Goal: Task Accomplishment & Management: Complete application form

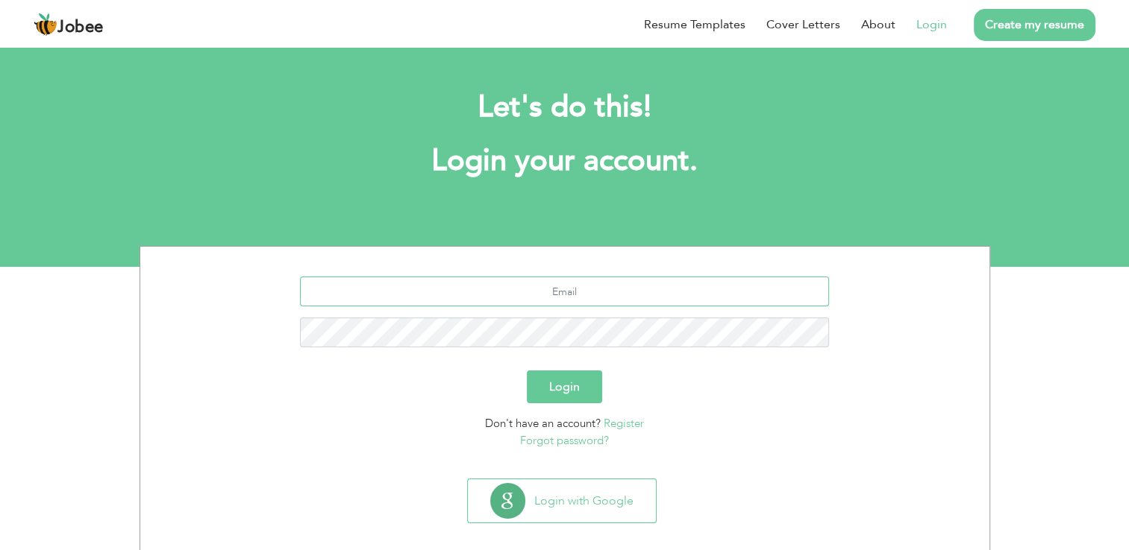
click at [515, 277] on input "text" at bounding box center [564, 292] width 529 height 30
type input "[EMAIL_ADDRESS][DOMAIN_NAME]"
click at [581, 392] on button "Login" at bounding box center [564, 387] width 75 height 33
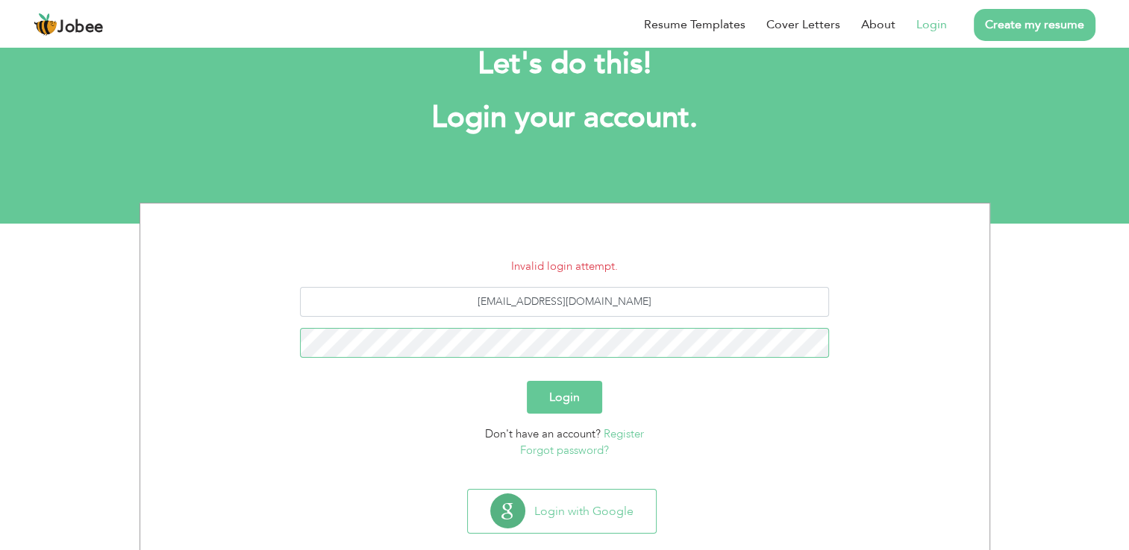
scroll to position [68, 0]
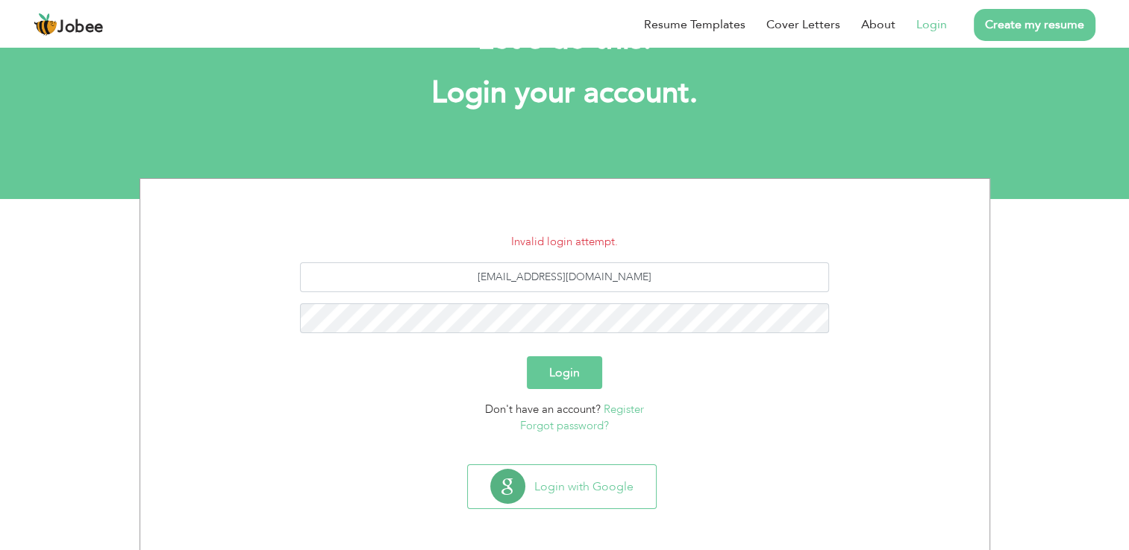
click at [587, 427] on link "Forgot password?" at bounding box center [564, 425] width 89 height 15
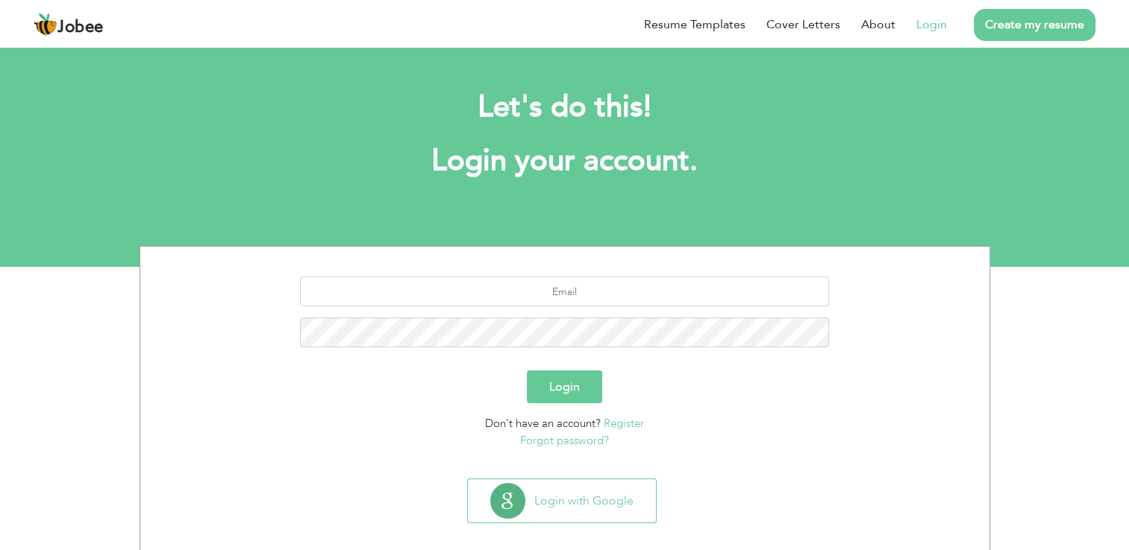
click at [571, 374] on button "Login" at bounding box center [564, 387] width 75 height 33
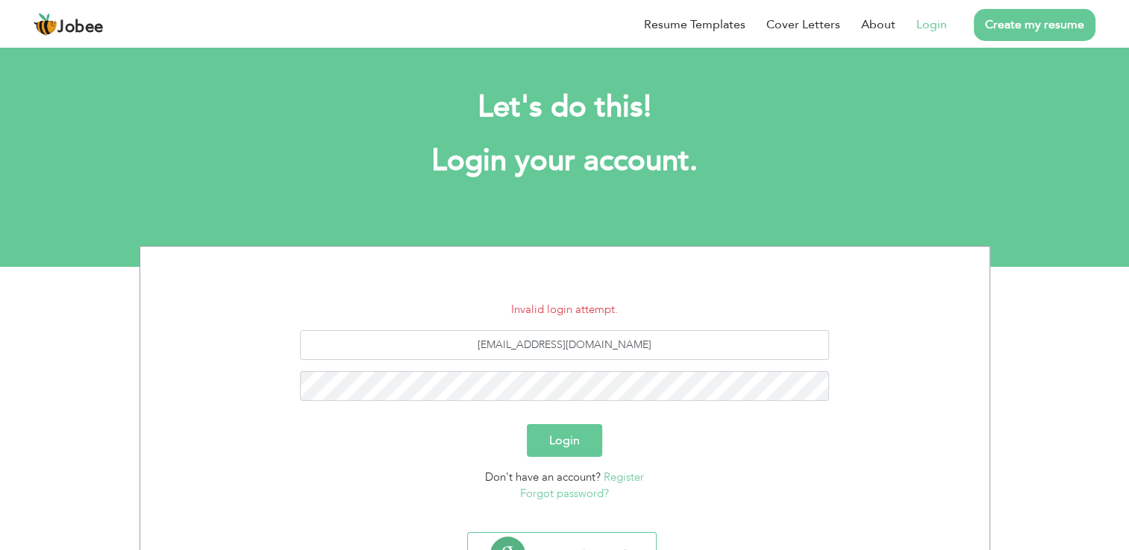
click at [547, 441] on button "Login" at bounding box center [564, 440] width 75 height 33
click at [583, 436] on button "Login" at bounding box center [564, 440] width 75 height 33
click at [577, 446] on button "Login" at bounding box center [564, 440] width 75 height 33
click at [573, 437] on button "Login" at bounding box center [564, 440] width 75 height 33
click at [591, 494] on link "Forgot password?" at bounding box center [564, 493] width 89 height 15
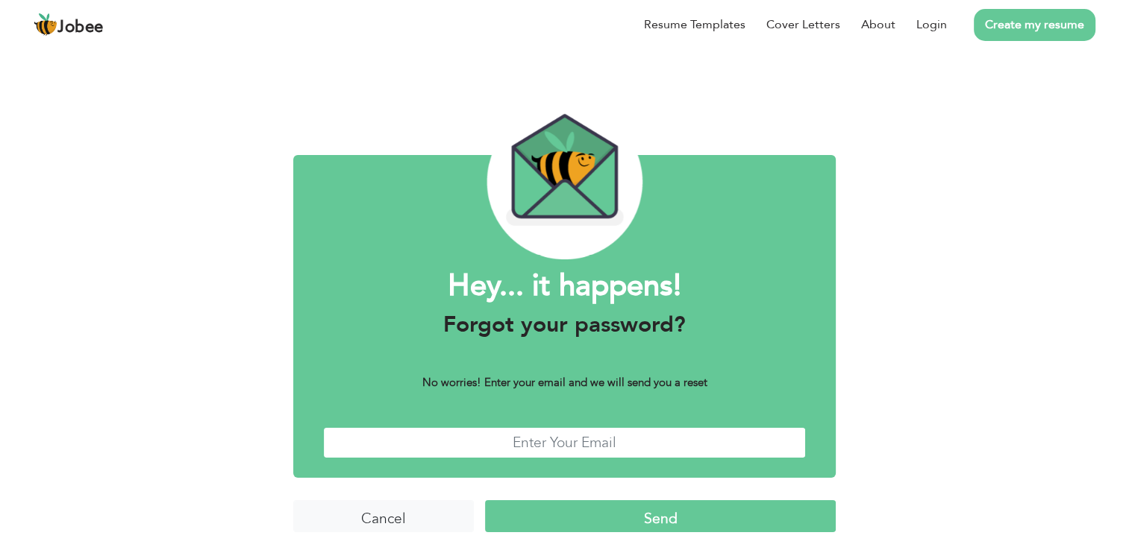
click at [546, 444] on input "text" at bounding box center [564, 443] width 483 height 32
type input "[EMAIL_ADDRESS][DOMAIN_NAME]"
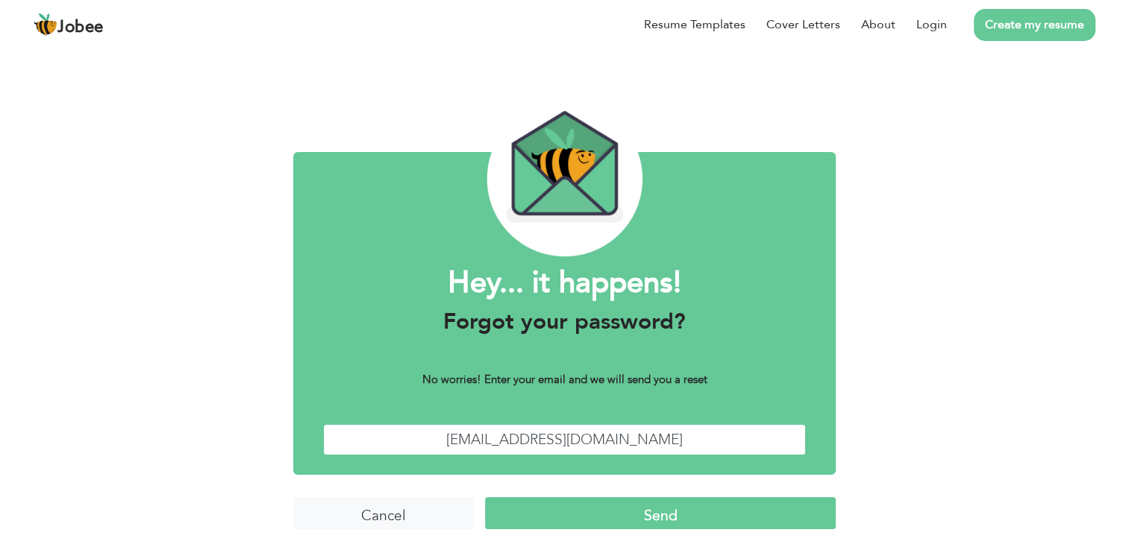
scroll to position [4, 0]
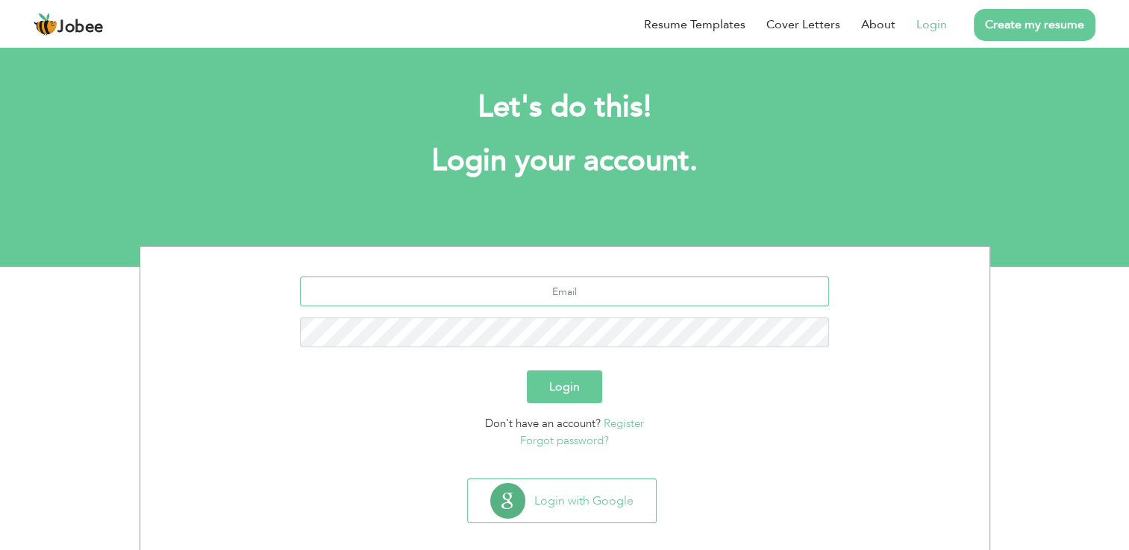
drag, startPoint x: 646, startPoint y: 297, endPoint x: 477, endPoint y: 283, distance: 169.1
click at [477, 283] on input "text" at bounding box center [564, 292] width 529 height 30
type input "[EMAIL_ADDRESS][DOMAIN_NAME]"
click at [574, 377] on button "Login" at bounding box center [564, 387] width 75 height 33
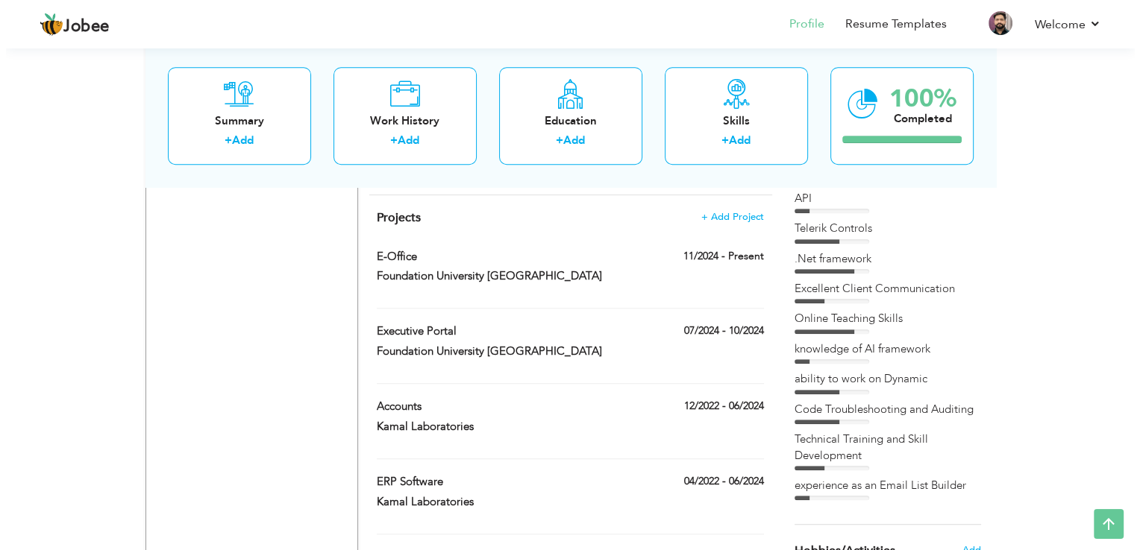
scroll to position [970, 0]
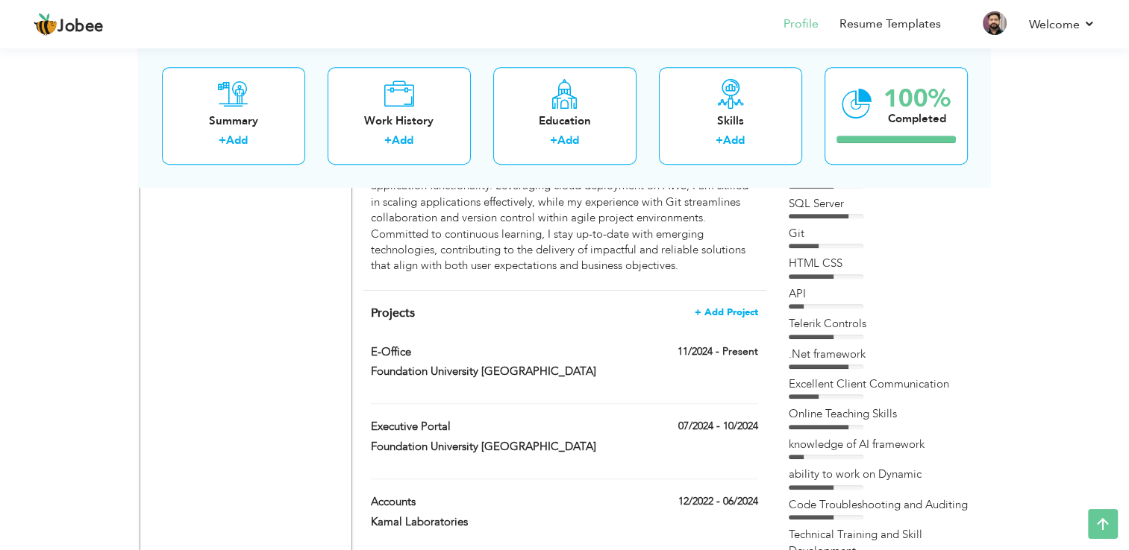
click at [724, 307] on span "+ Add Project" at bounding box center [725, 312] width 63 height 10
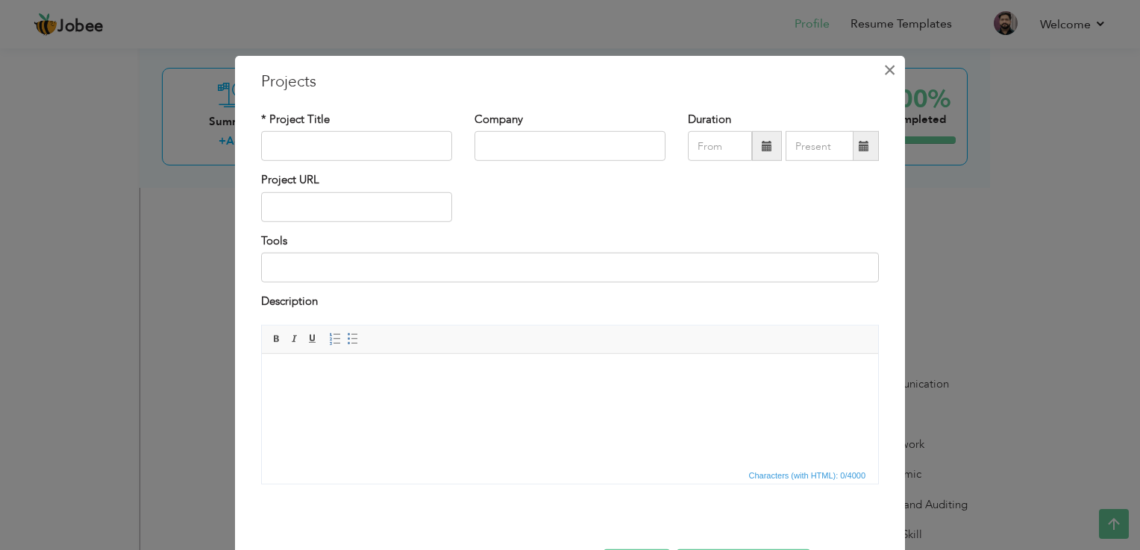
click at [883, 73] on span "×" at bounding box center [889, 70] width 13 height 27
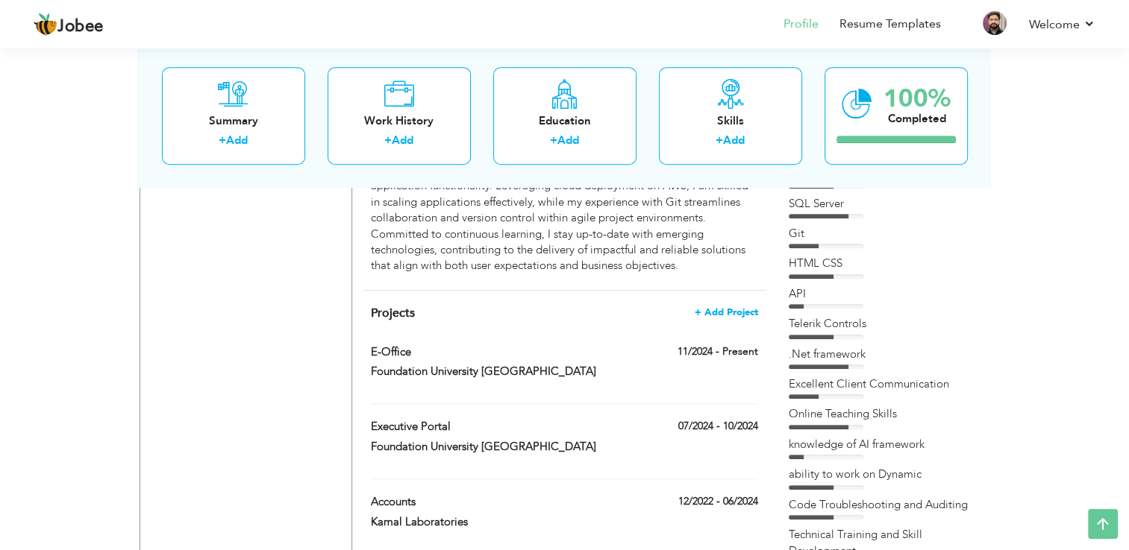
click at [738, 307] on span "+ Add Project" at bounding box center [725, 312] width 63 height 10
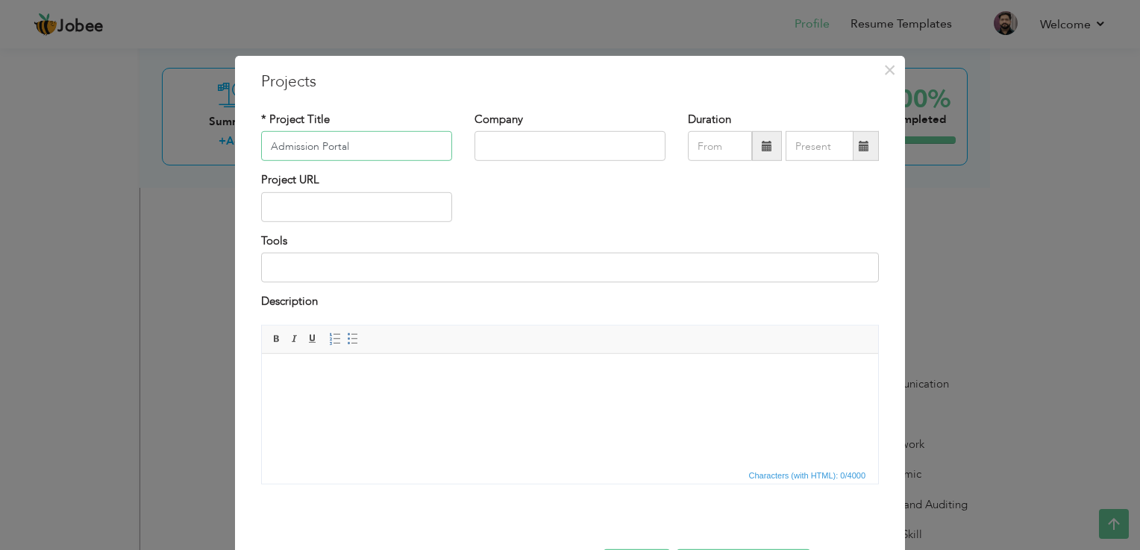
type input "Admission Portal"
click at [500, 139] on input "text" at bounding box center [569, 146] width 191 height 30
type input "Foundation University [GEOGRAPHIC_DATA]"
click at [758, 154] on span at bounding box center [767, 146] width 30 height 30
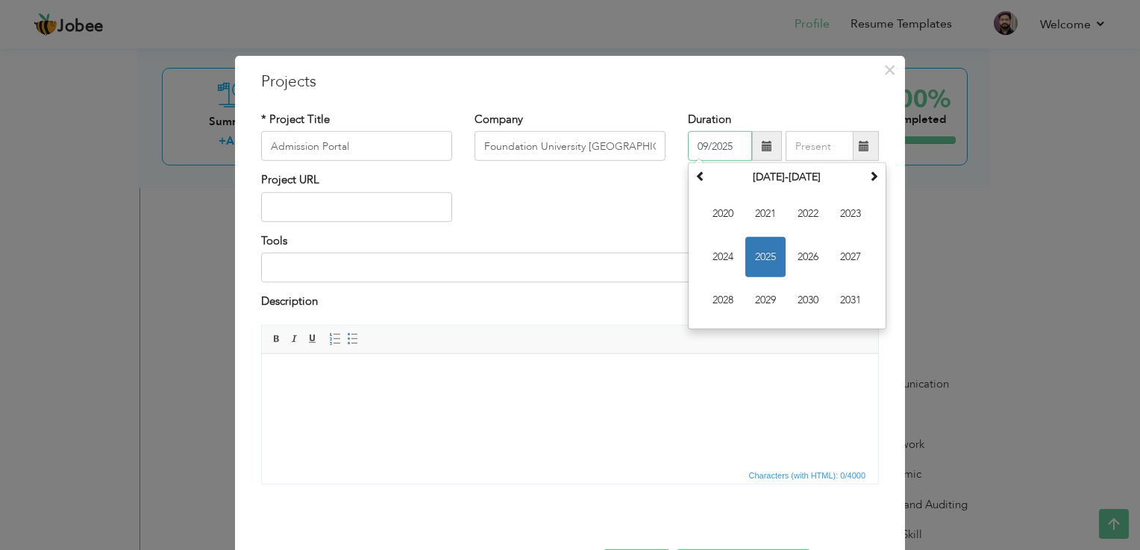
click at [764, 249] on span "2025" at bounding box center [765, 257] width 40 height 40
click at [715, 254] on span "May" at bounding box center [723, 257] width 40 height 40
type input "05/2025"
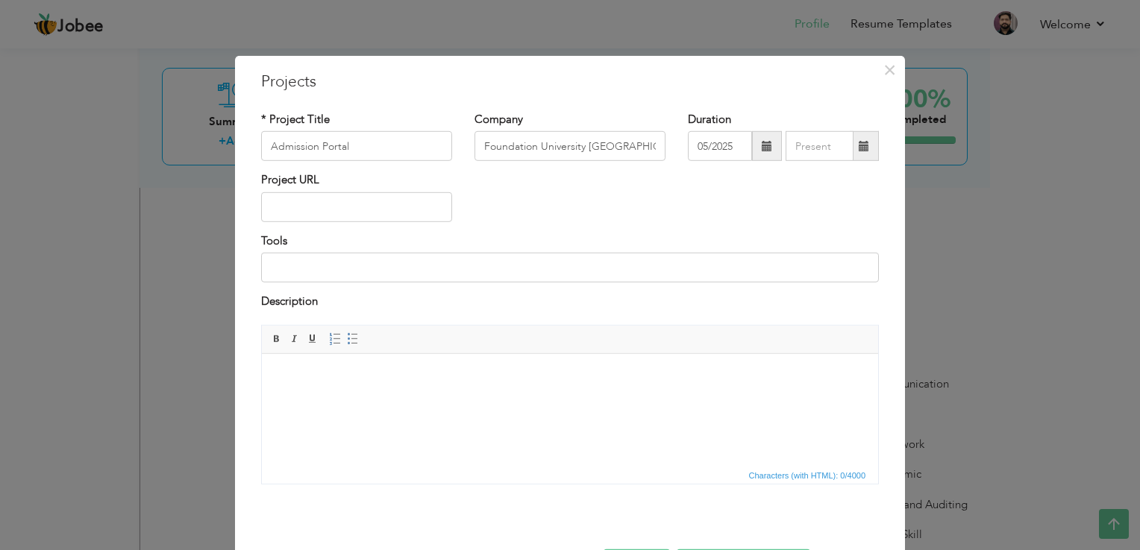
click at [860, 147] on span at bounding box center [864, 146] width 10 height 10
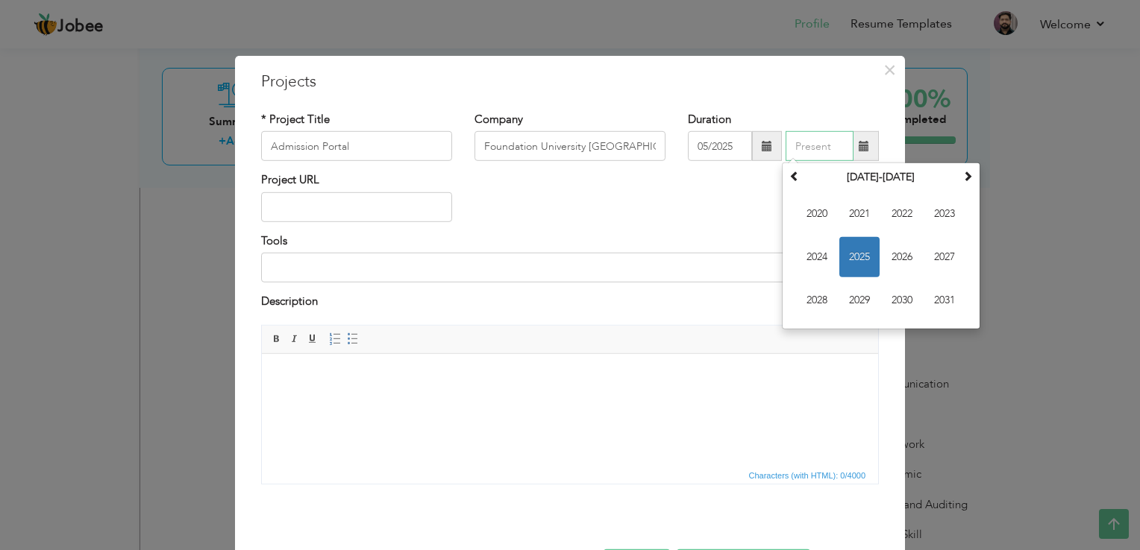
type input "09/2025"
click at [850, 258] on span "2025" at bounding box center [859, 257] width 40 height 40
click at [815, 297] on span "Sep" at bounding box center [817, 300] width 40 height 40
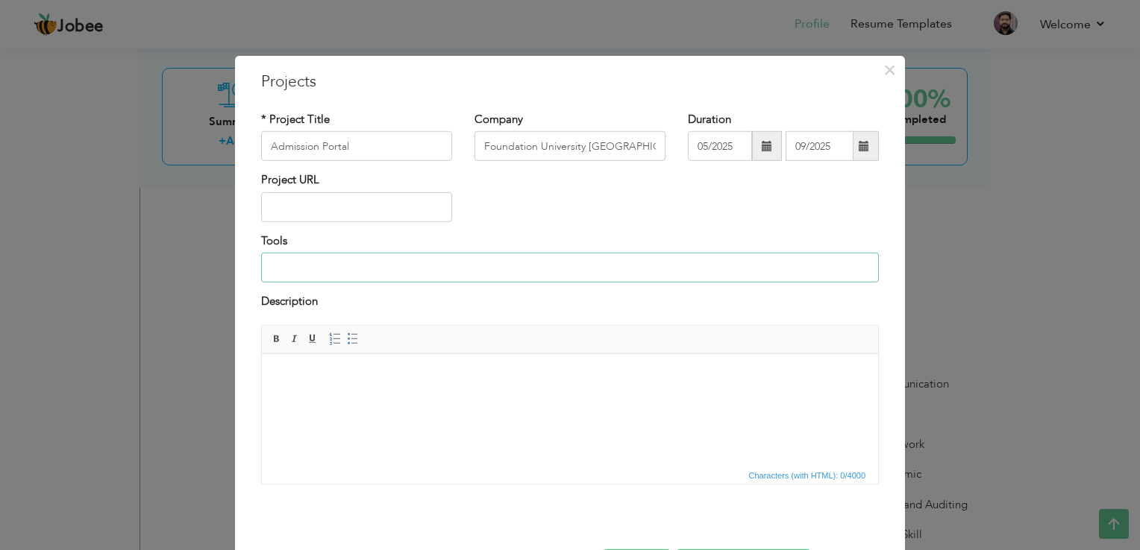
click at [390, 255] on input at bounding box center [570, 268] width 618 height 30
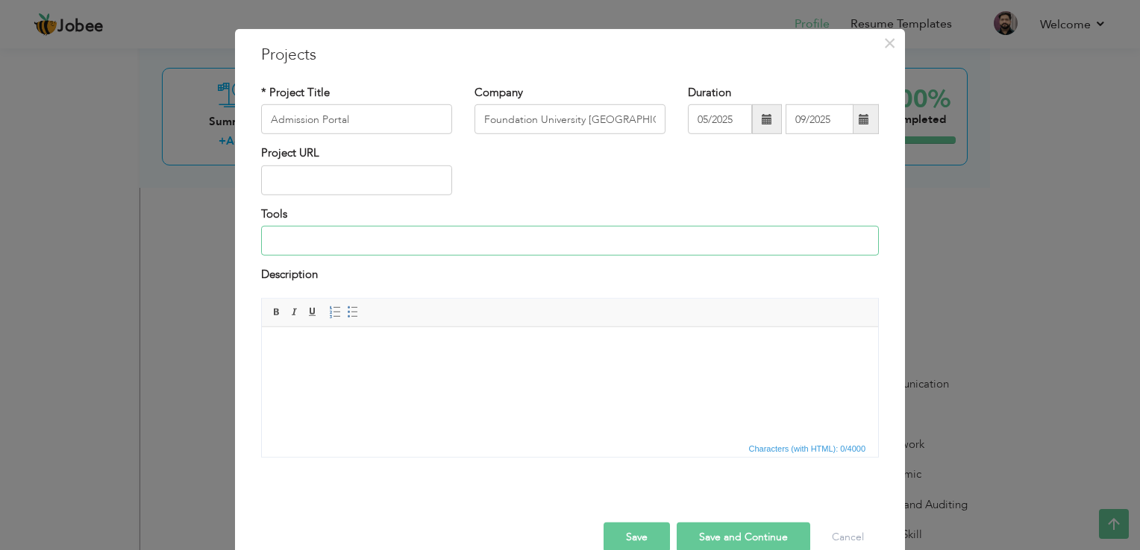
scroll to position [54, 0]
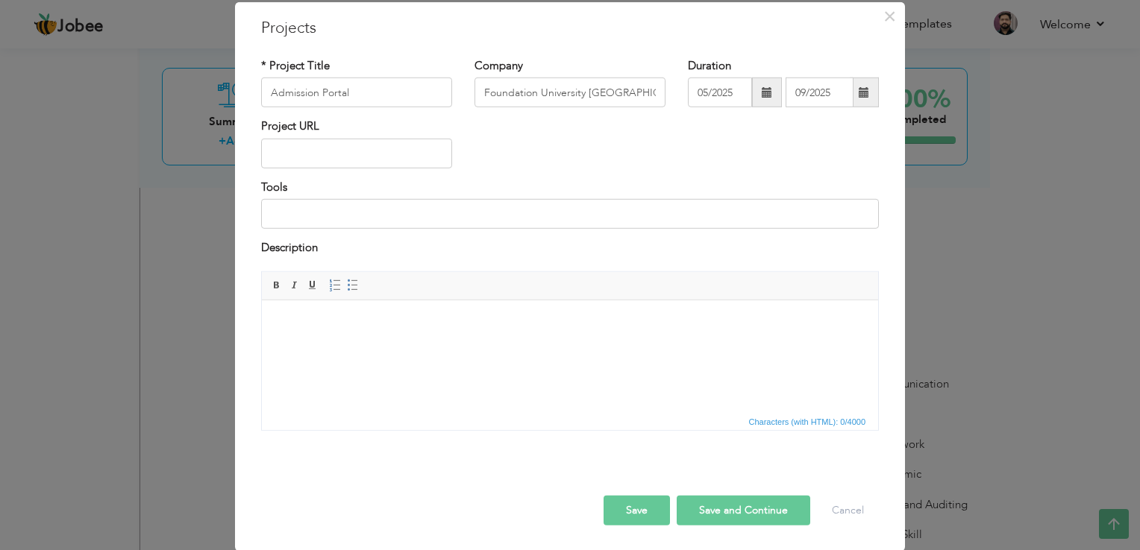
click at [523, 330] on body at bounding box center [570, 323] width 586 height 16
drag, startPoint x: 342, startPoint y: 92, endPoint x: 230, endPoint y: 91, distance: 111.9
click at [235, 91] on div "× Projects * Project Title Admission Portal Company Foundation University Islam…" at bounding box center [570, 277] width 670 height 550
click at [343, 219] on input at bounding box center [570, 214] width 618 height 30
paste input "[DOMAIN_NAME] MVC / .NET Framework / C#, SQL Server, JavaScript, jQuery, AJAX, …"
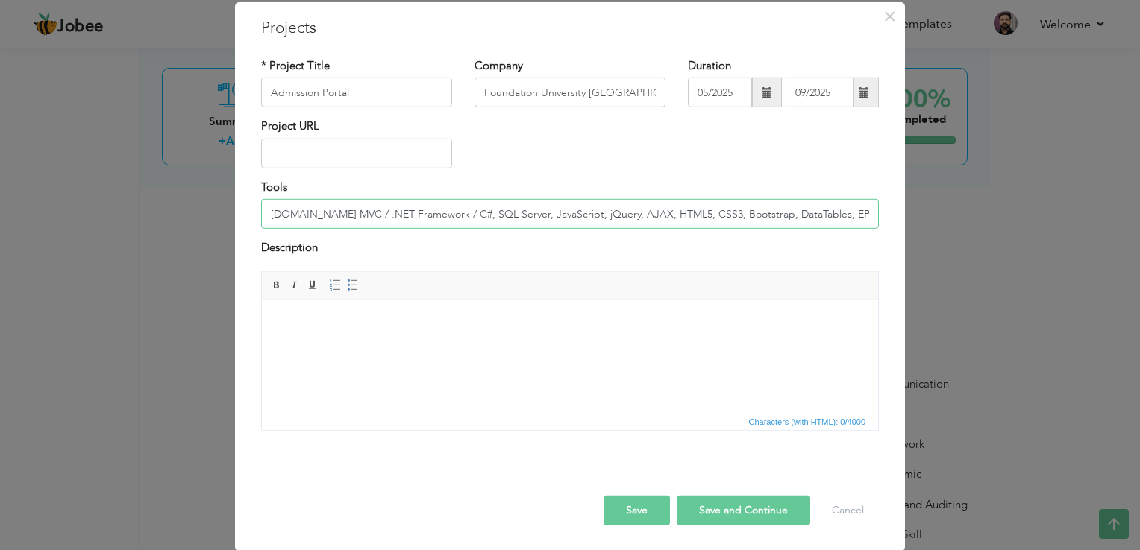
scroll to position [0, 139]
type input "[DOMAIN_NAME] MVC / .NET Framework / C#, SQL Server, JavaScript, jQuery, AJAX, …"
click at [442, 337] on html at bounding box center [570, 322] width 616 height 45
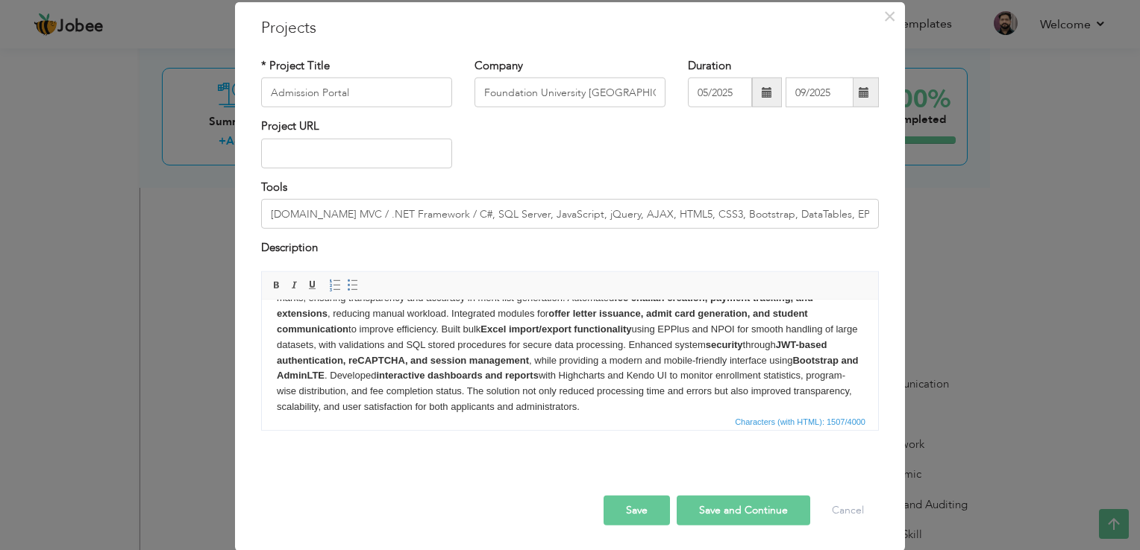
scroll to position [88, 0]
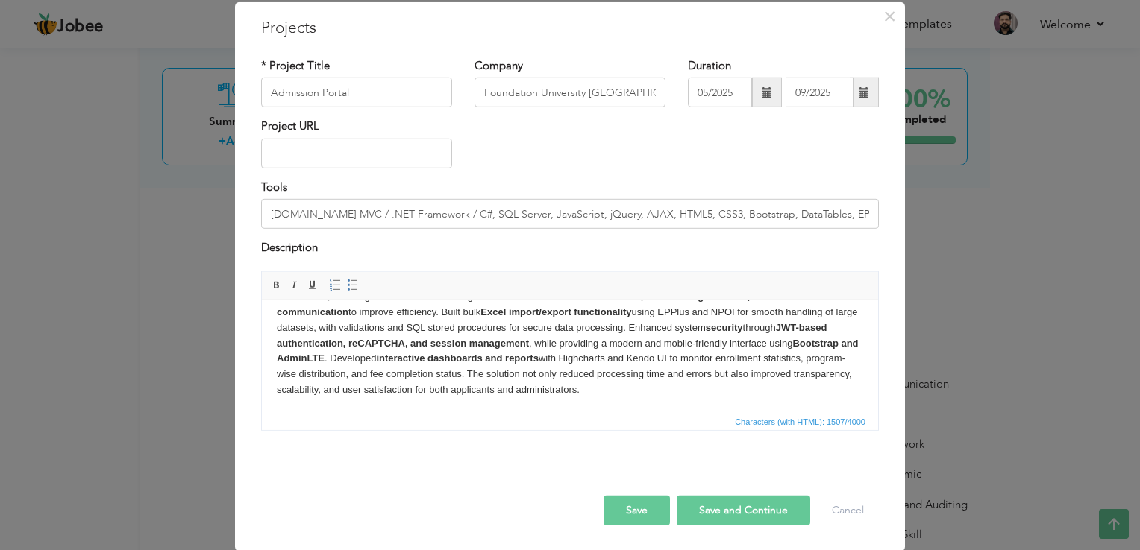
click at [709, 514] on button "Save and Continue" at bounding box center [744, 510] width 134 height 30
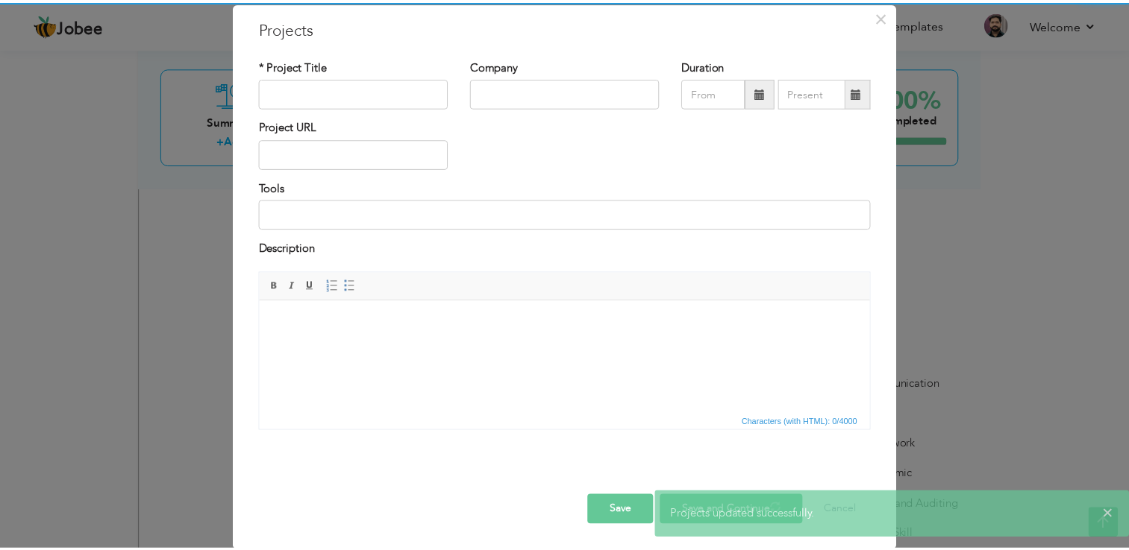
scroll to position [0, 0]
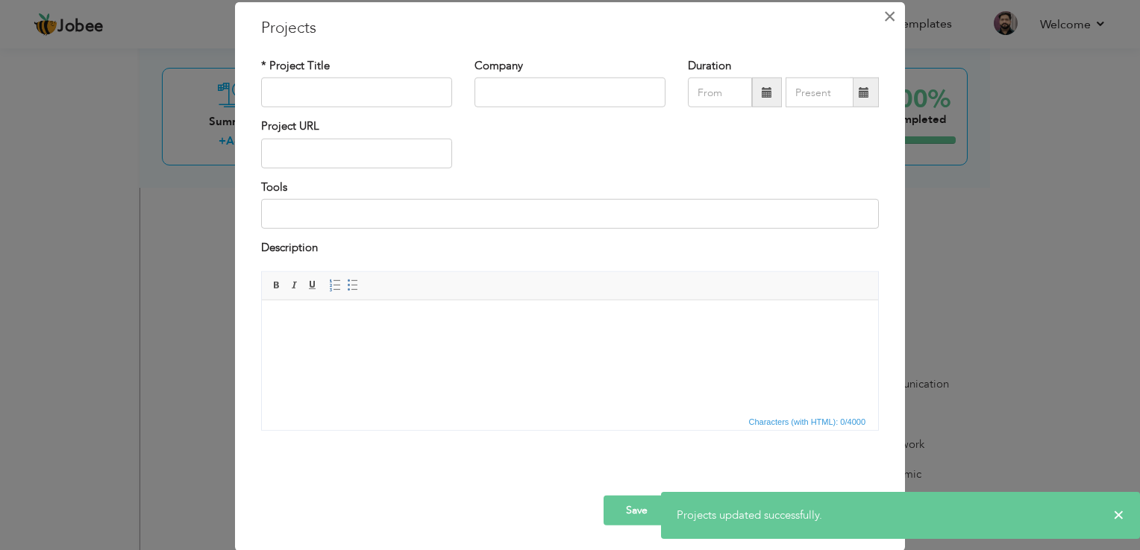
click at [885, 20] on span "×" at bounding box center [889, 16] width 13 height 27
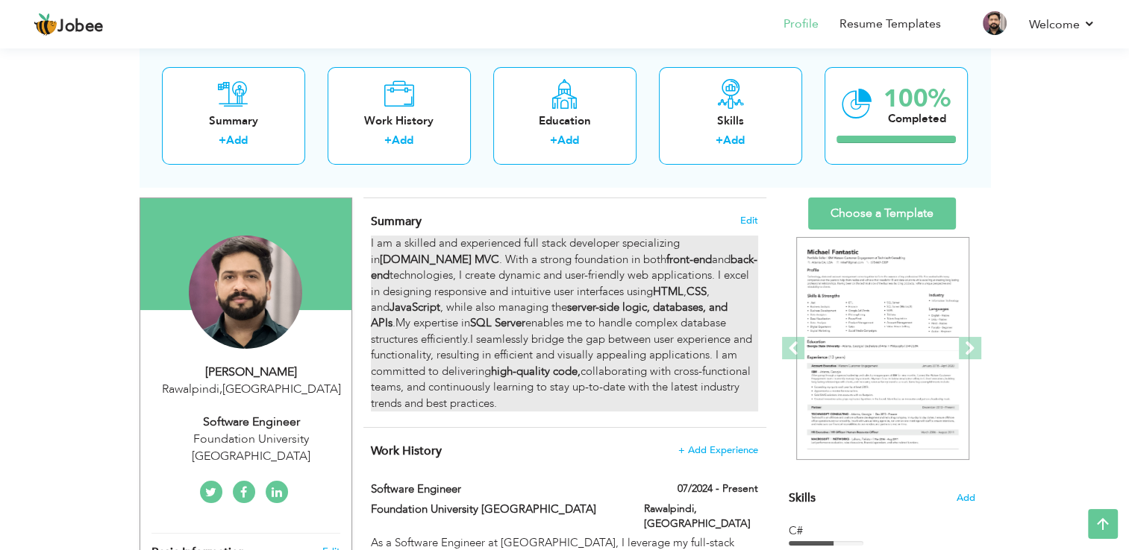
scroll to position [75, 0]
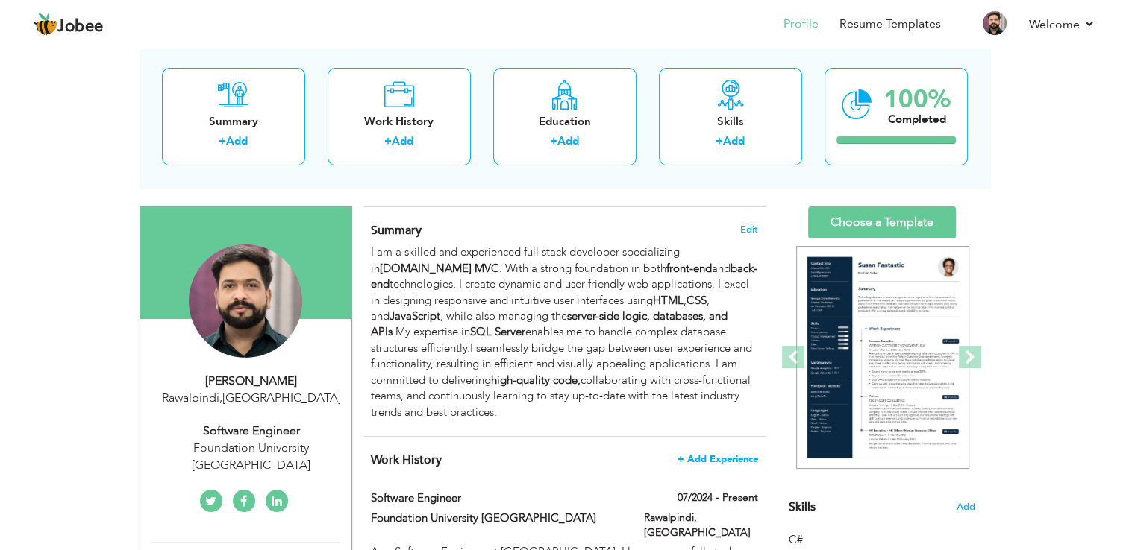
click at [725, 458] on span "+ Add Experience" at bounding box center [717, 459] width 81 height 10
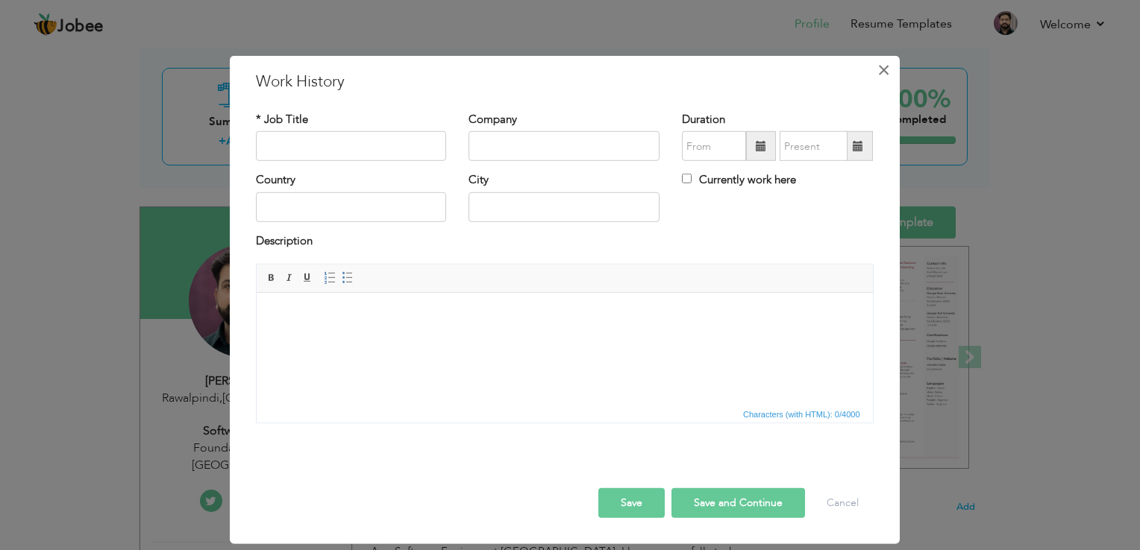
click at [874, 65] on button "×" at bounding box center [884, 70] width 24 height 24
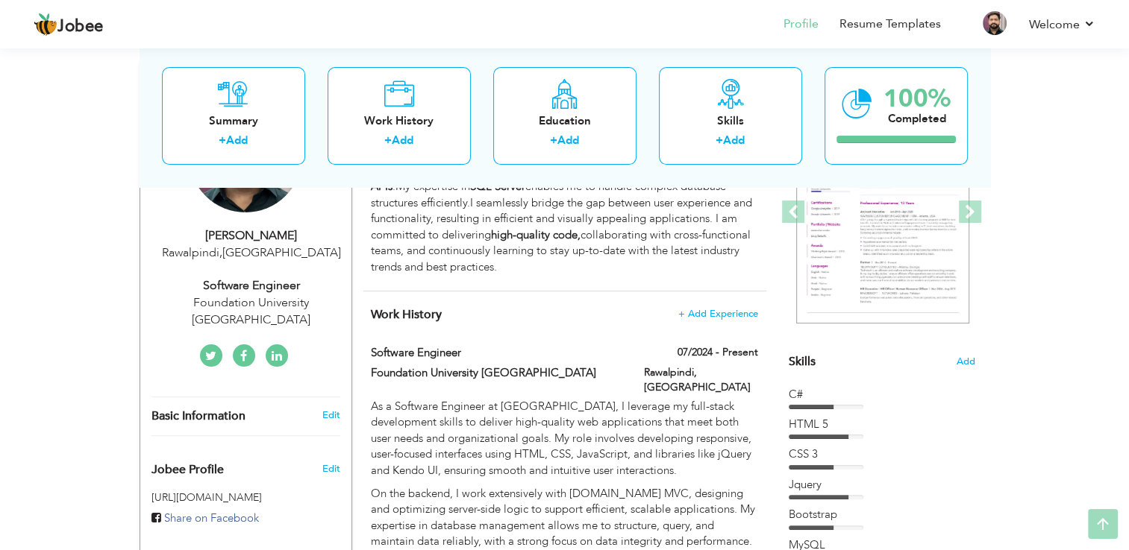
scroll to position [224, 0]
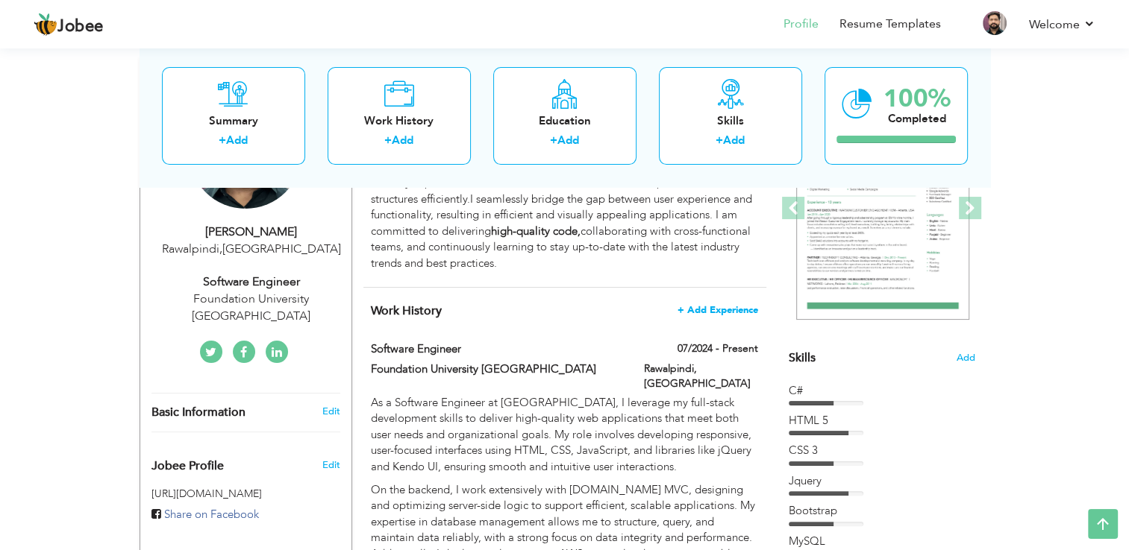
click at [723, 305] on span "+ Add Experience" at bounding box center [717, 310] width 81 height 10
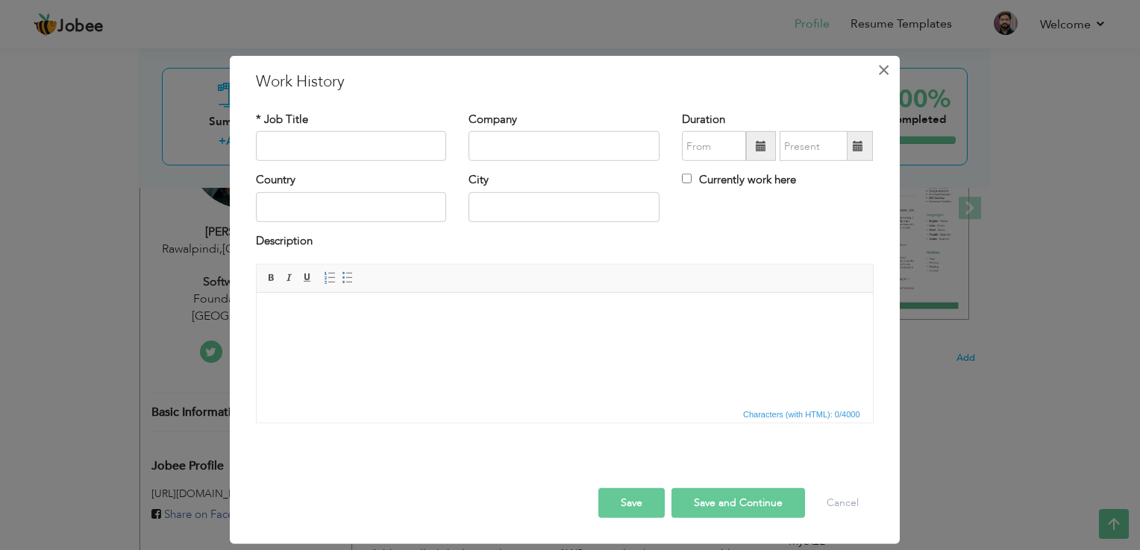
drag, startPoint x: 885, startPoint y: 65, endPoint x: 848, endPoint y: 84, distance: 41.0
click at [883, 65] on span "×" at bounding box center [883, 70] width 13 height 27
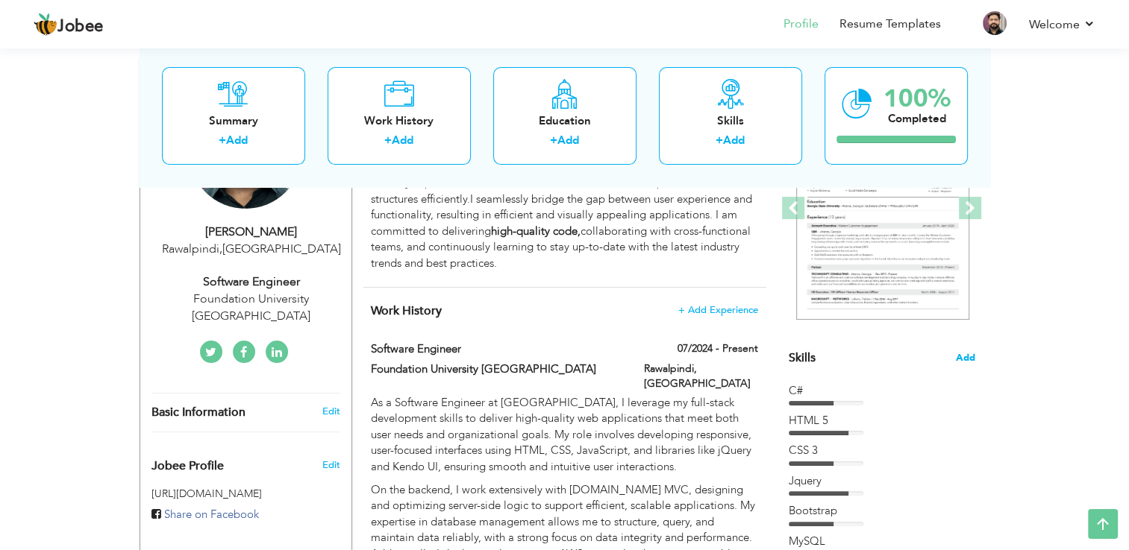
click at [964, 358] on span "Add" at bounding box center [964, 358] width 19 height 14
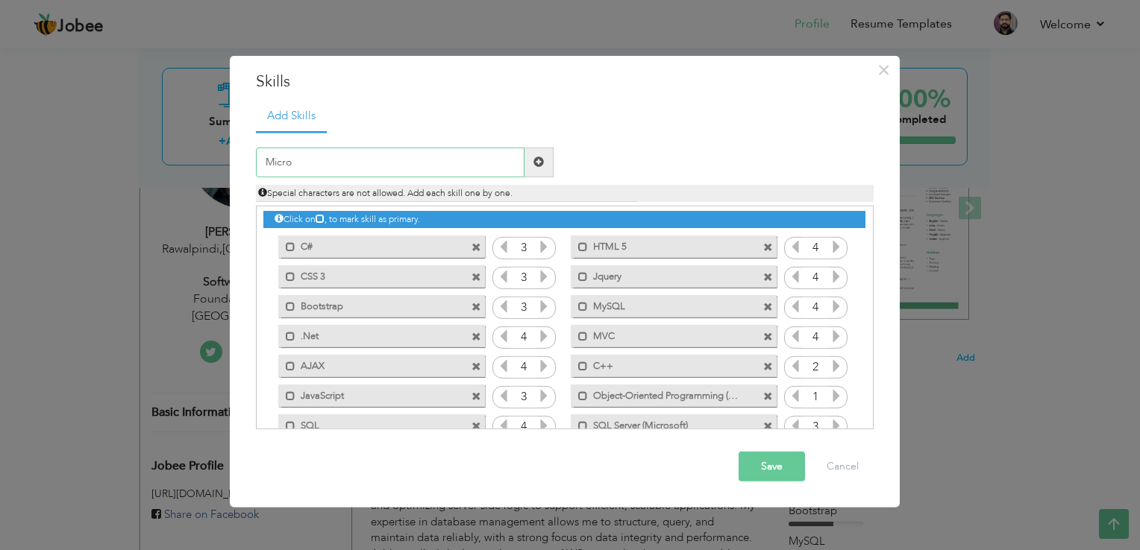
scroll to position [0, 0]
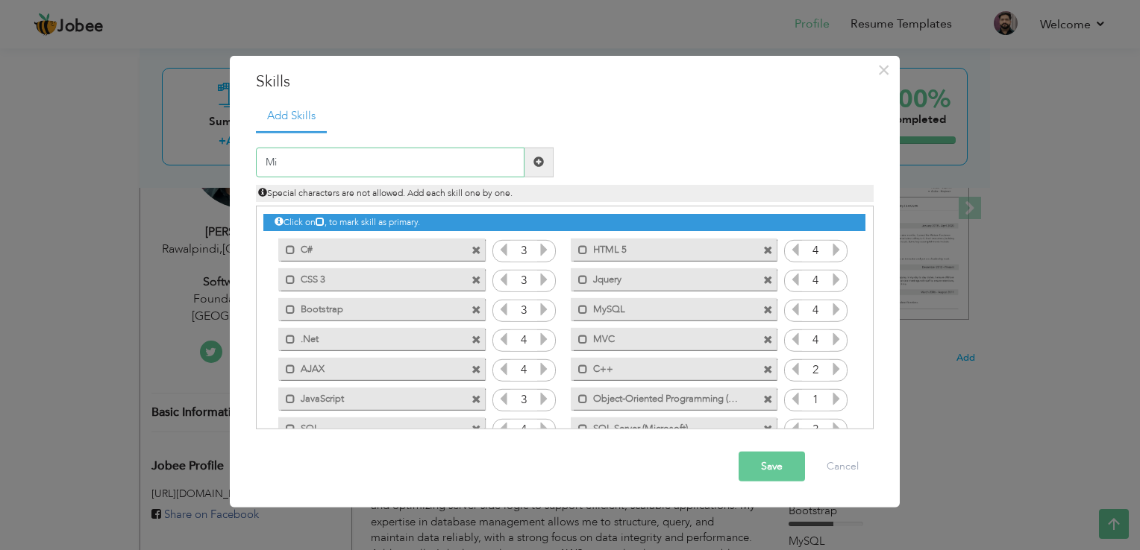
type input "M"
type input "Microsoft Office"
click at [542, 163] on span at bounding box center [538, 162] width 10 height 10
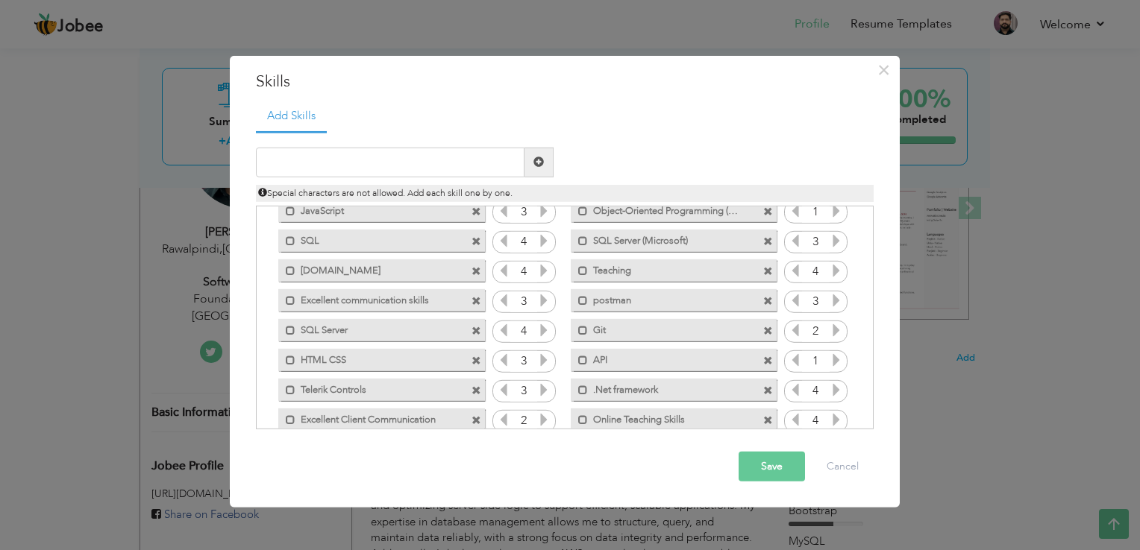
scroll to position [301, 0]
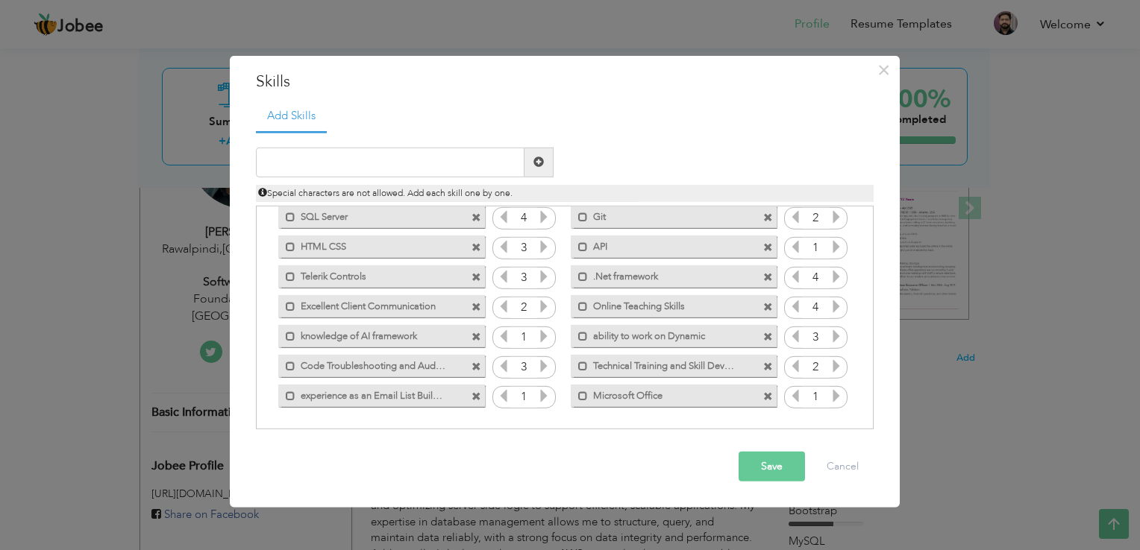
click at [832, 398] on icon at bounding box center [835, 395] width 13 height 13
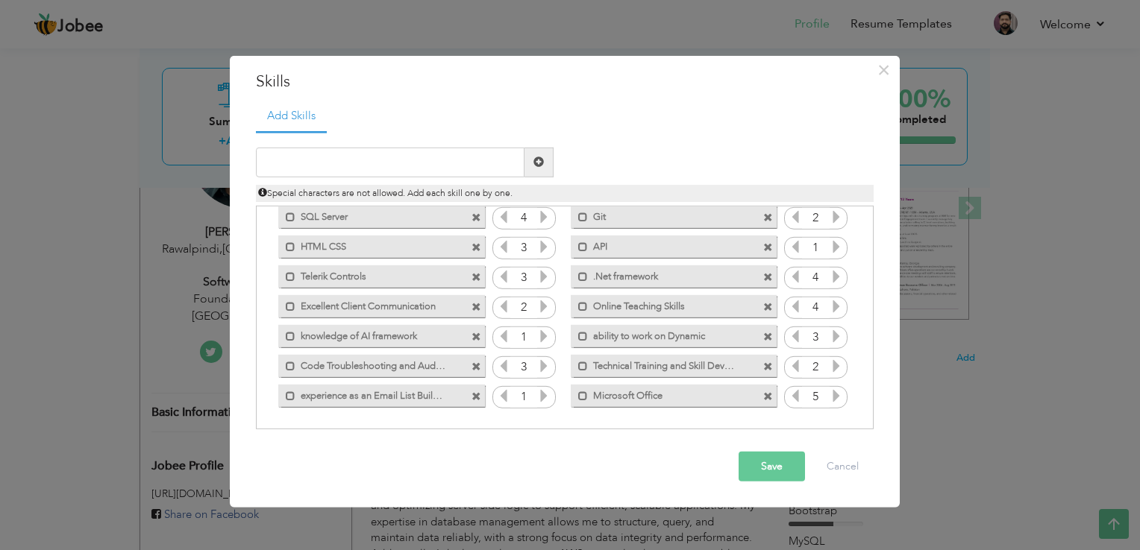
click at [832, 397] on icon at bounding box center [835, 395] width 13 height 13
drag, startPoint x: 660, startPoint y: 392, endPoint x: 594, endPoint y: 383, distance: 66.4
click at [597, 387] on label "Microsoft Office" at bounding box center [663, 394] width 151 height 19
click at [584, 392] on span at bounding box center [586, 397] width 10 height 10
click at [581, 393] on span at bounding box center [583, 397] width 10 height 10
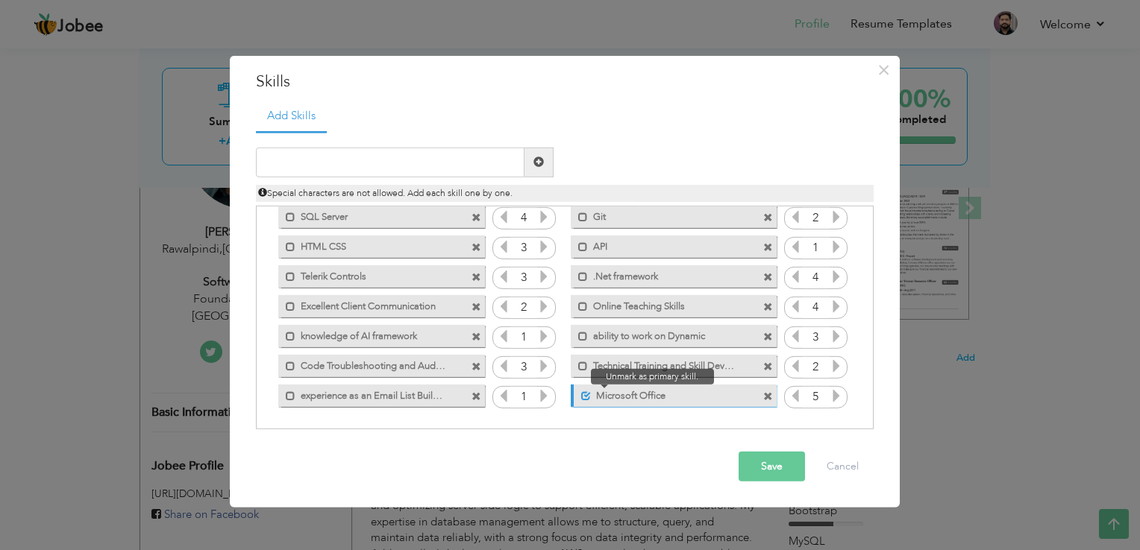
click at [582, 392] on span at bounding box center [586, 397] width 10 height 10
click at [412, 157] on input "text" at bounding box center [390, 163] width 269 height 30
type input "Microsoft Office 365"
click at [538, 166] on span at bounding box center [538, 162] width 10 height 10
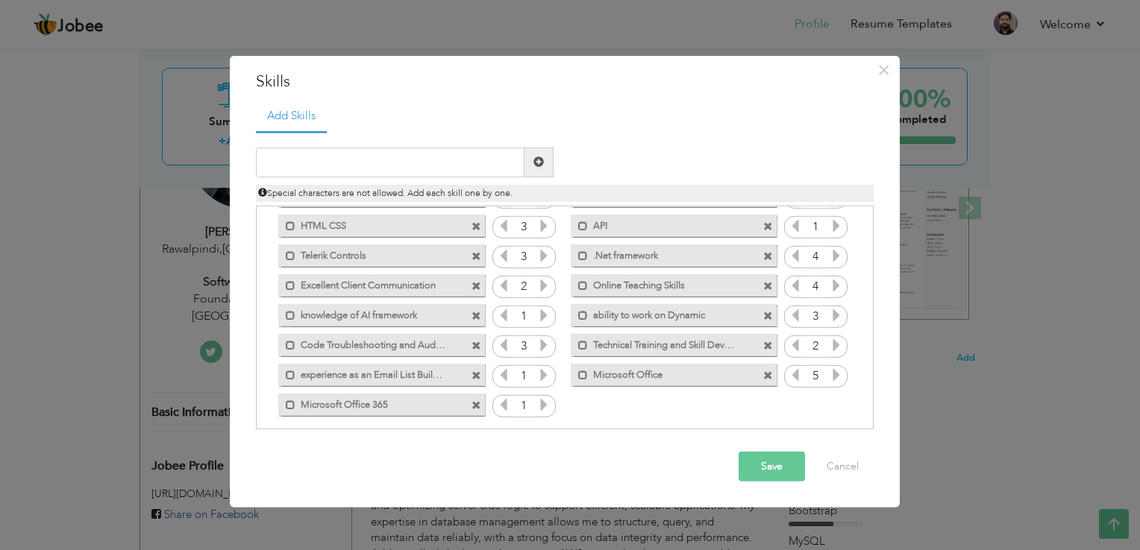
scroll to position [331, 0]
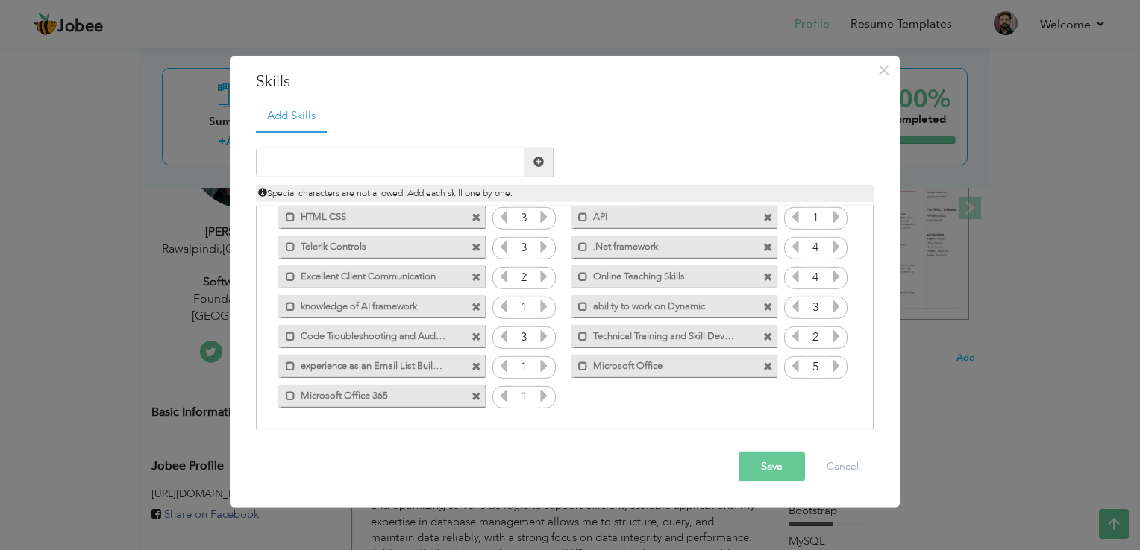
click at [540, 399] on icon at bounding box center [543, 395] width 13 height 13
click at [539, 393] on icon at bounding box center [543, 395] width 13 height 13
click at [615, 394] on div "Click on , to mark skill as primary. Mark as primary skill. C# 3 Mark as primar…" at bounding box center [563, 143] width 601 height 536
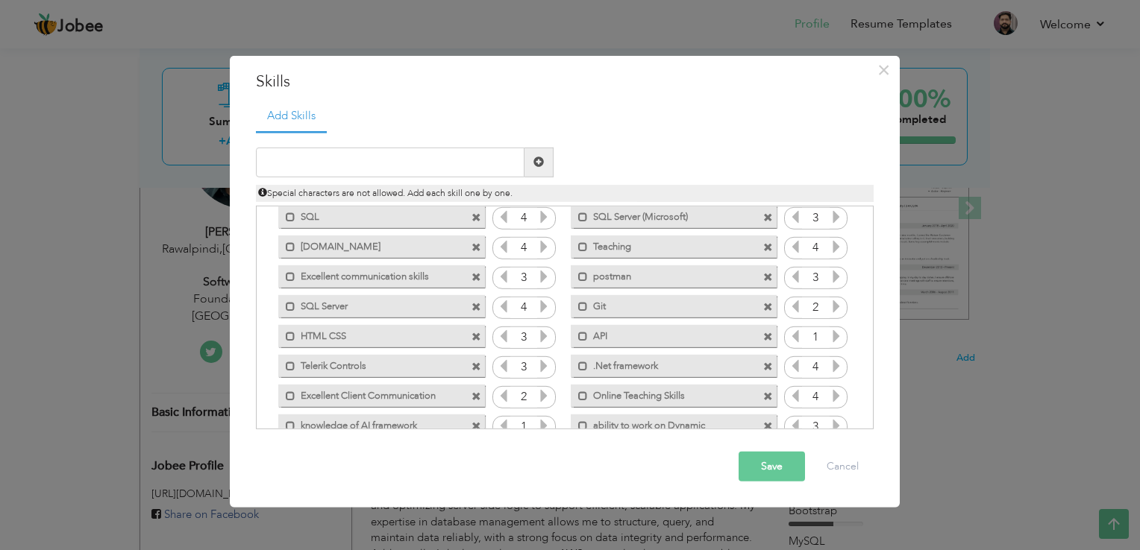
scroll to position [298, 0]
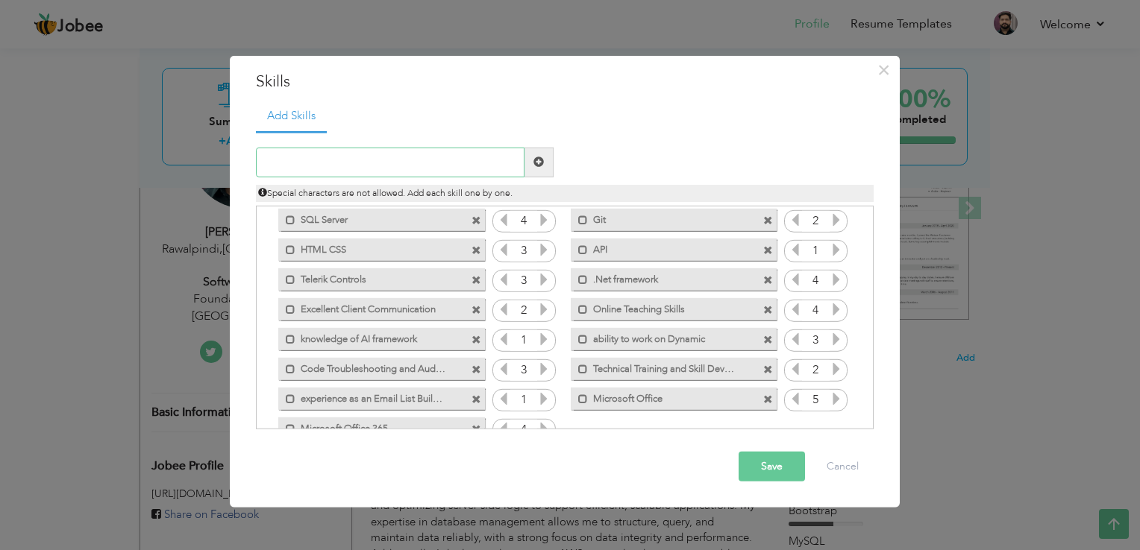
click at [366, 160] on input "text" at bounding box center [390, 163] width 269 height 30
type input "Asp .Net Core"
click at [630, 138] on div "Asp .Net Core Duplicate entry Mark as primary skill. C# 3 HTML 5" at bounding box center [565, 280] width 618 height 298
click at [546, 165] on span at bounding box center [538, 163] width 29 height 30
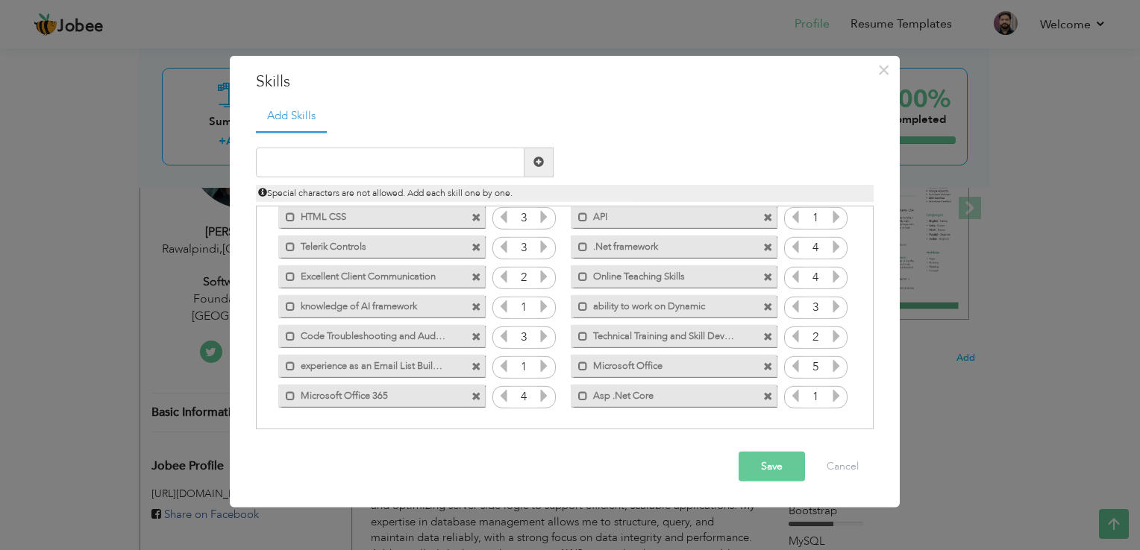
click at [829, 395] on icon at bounding box center [835, 395] width 13 height 13
click at [832, 392] on icon at bounding box center [835, 395] width 13 height 13
click at [770, 468] on button "Save" at bounding box center [771, 467] width 66 height 30
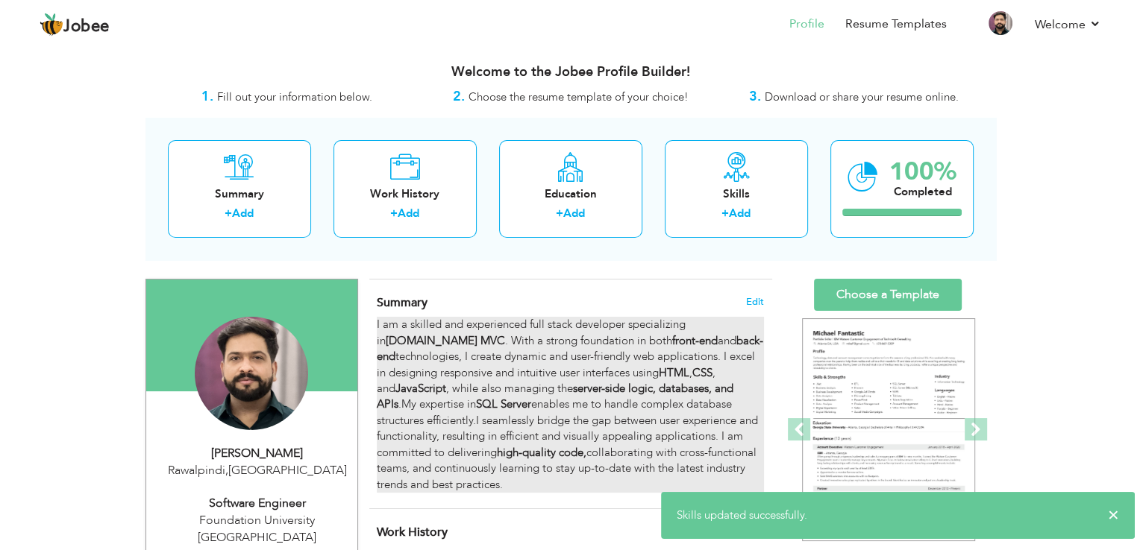
scroll to position [0, 0]
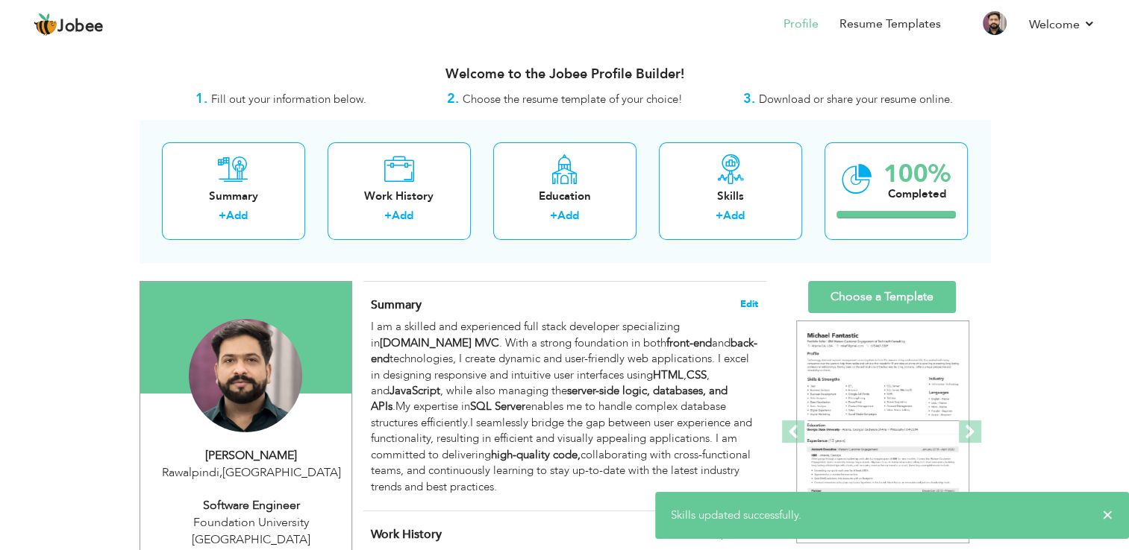
click at [747, 300] on span "Edit" at bounding box center [749, 304] width 18 height 10
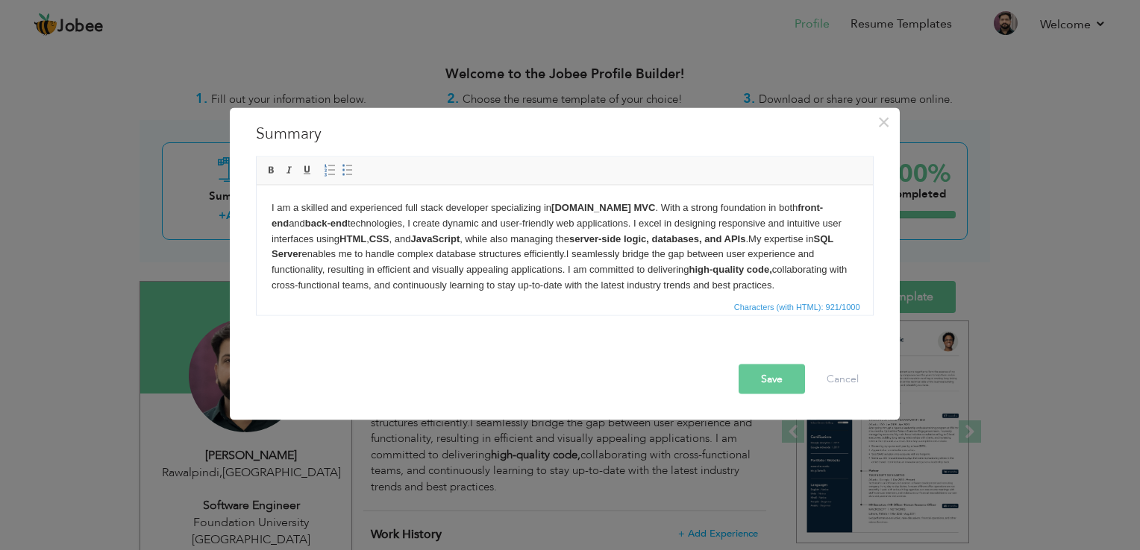
drag, startPoint x: 807, startPoint y: 286, endPoint x: 261, endPoint y: 192, distance: 554.0
click at [256, 185] on html "I am a skilled and experienced full stack developer specializing in ASP.NET MVC…" at bounding box center [564, 246] width 616 height 123
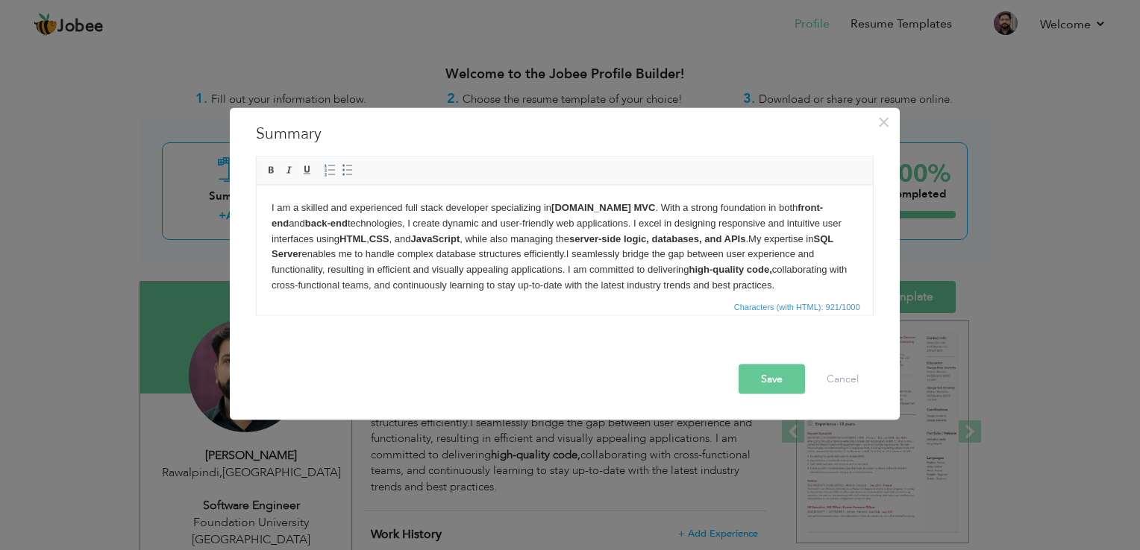
copy body "I am a skilled and experienced full stack developer specializing in ASP.NET MVC…"
click at [850, 383] on button "Cancel" at bounding box center [843, 380] width 62 height 30
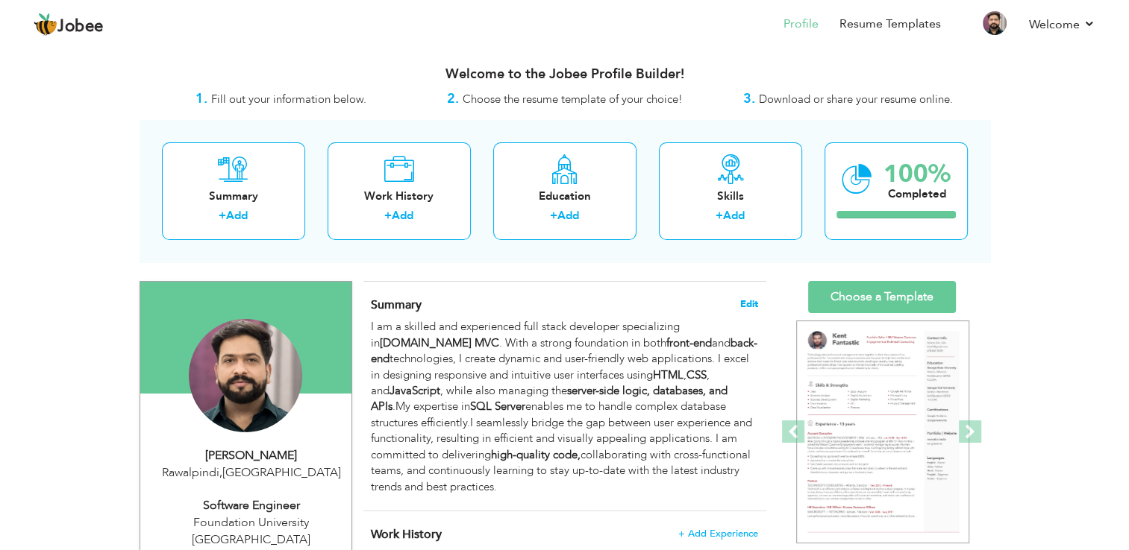
click at [747, 299] on span "Edit" at bounding box center [749, 304] width 18 height 10
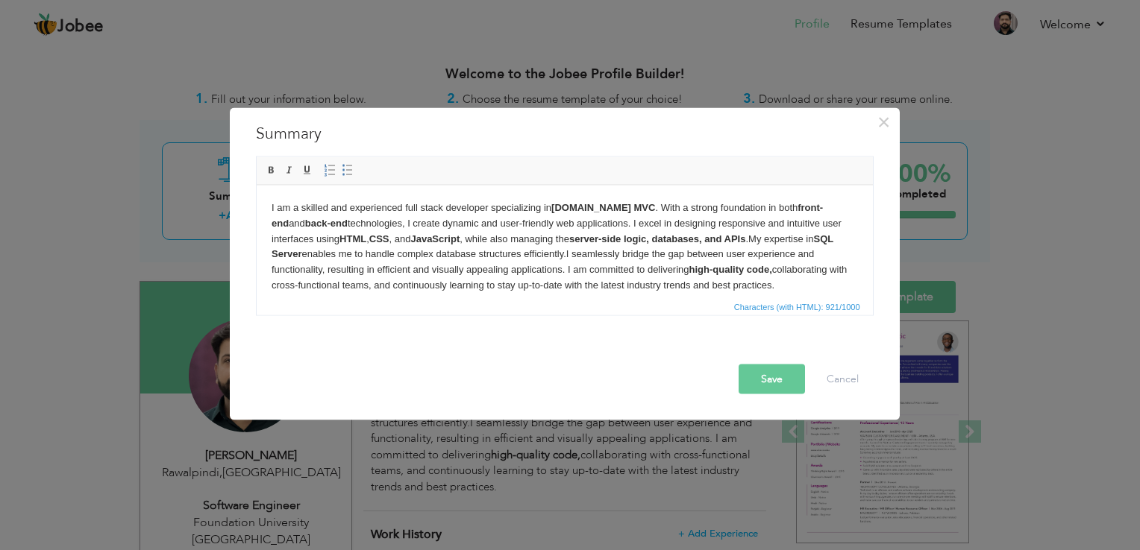
click at [680, 275] on body "I am a skilled and experienced full stack developer specializing in ASP.NET MVC…" at bounding box center [564, 246] width 586 height 93
click at [820, 288] on body "I am a skilled and experienced full stack developer specializing in ASP.NET MVC…" at bounding box center [564, 246] width 586 height 93
drag, startPoint x: 818, startPoint y: 288, endPoint x: 292, endPoint y: 368, distance: 532.7
click at [256, 185] on html "I am a skilled and experienced full stack developer specializing in ASP.NET MVC…" at bounding box center [564, 246] width 616 height 123
click at [555, 380] on div "Save Cancel" at bounding box center [568, 380] width 632 height 30
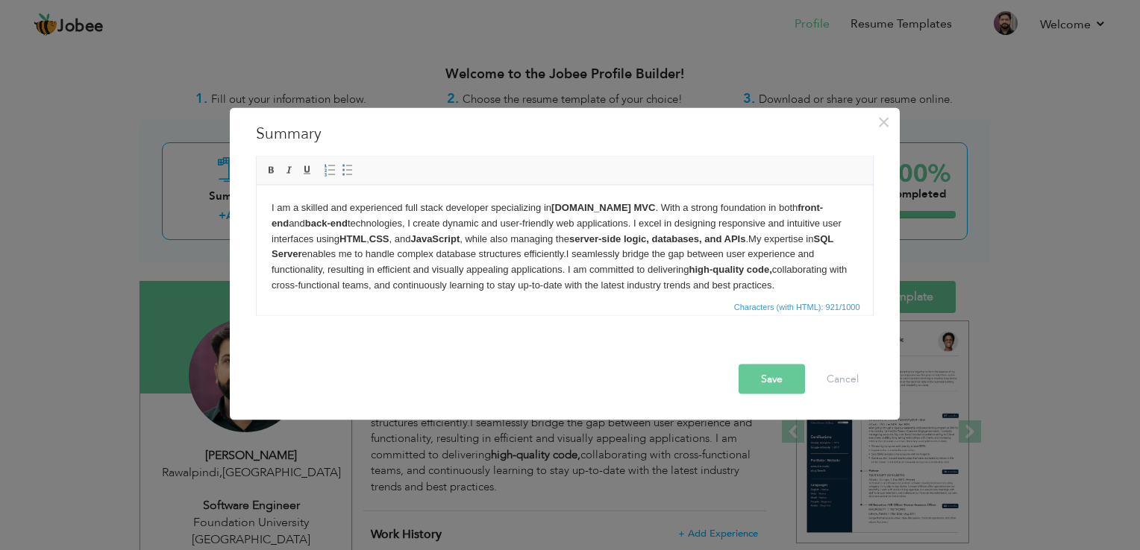
click at [796, 289] on body "I am a skilled and experienced full stack developer specializing in ASP.NET MVC…" at bounding box center [564, 246] width 586 height 93
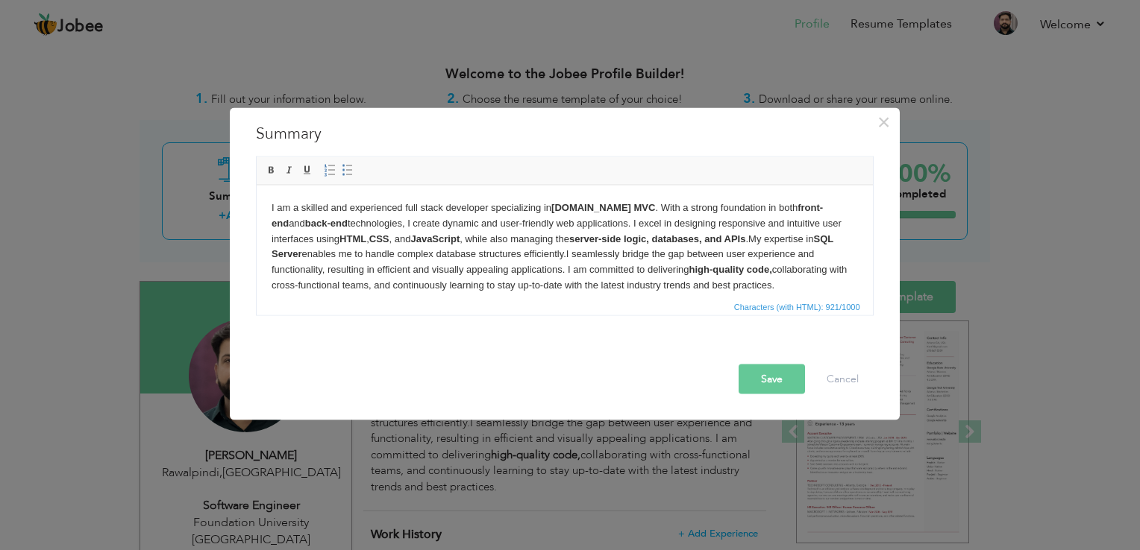
drag, startPoint x: 813, startPoint y: 284, endPoint x: 155, endPoint y: 167, distance: 668.2
click at [256, 185] on html "I am a skilled and experienced full stack developer specializing in ASP.NET MVC…" at bounding box center [564, 246] width 616 height 123
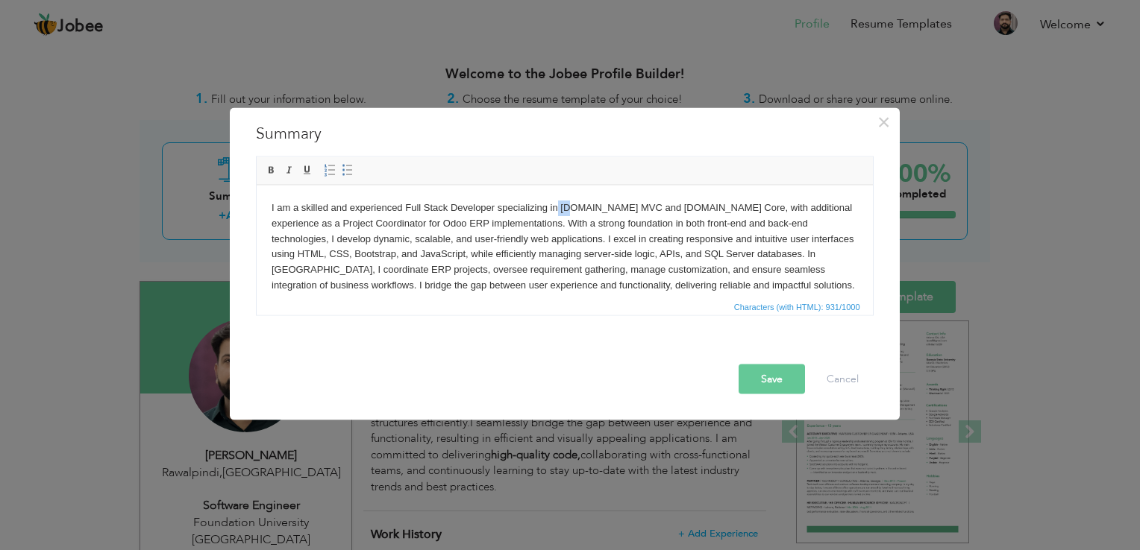
drag, startPoint x: 558, startPoint y: 208, endPoint x: 572, endPoint y: 207, distance: 14.2
click at [572, 207] on body "I am a skilled and experienced Full Stack Developer specializing in ASP.NET MVC…" at bounding box center [564, 262] width 586 height 124
click at [581, 219] on body "I am a skilled and experienced Full Stack Developer specializing in ASP.NET MVC…" at bounding box center [564, 262] width 586 height 124
drag, startPoint x: 560, startPoint y: 208, endPoint x: 621, endPoint y: 210, distance: 60.4
click at [621, 210] on body "I am a skilled and experienced Full Stack Developer specializing in ASP.NET MVC…" at bounding box center [564, 262] width 586 height 124
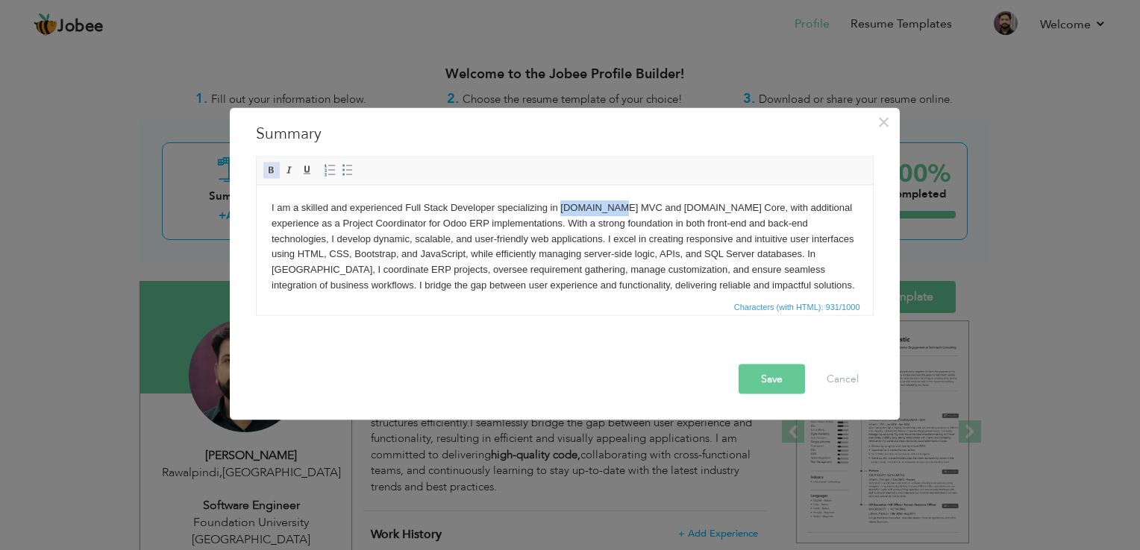
click at [266, 166] on span at bounding box center [272, 171] width 12 height 12
drag, startPoint x: 647, startPoint y: 207, endPoint x: 708, endPoint y: 206, distance: 61.2
click at [708, 206] on body "I am a skilled and experienced Full Stack Developer specializing in ASP.NET MVC…" at bounding box center [564, 262] width 586 height 124
click at [269, 169] on span at bounding box center [272, 171] width 12 height 12
drag, startPoint x: 279, startPoint y: 221, endPoint x: 354, endPoint y: 222, distance: 75.3
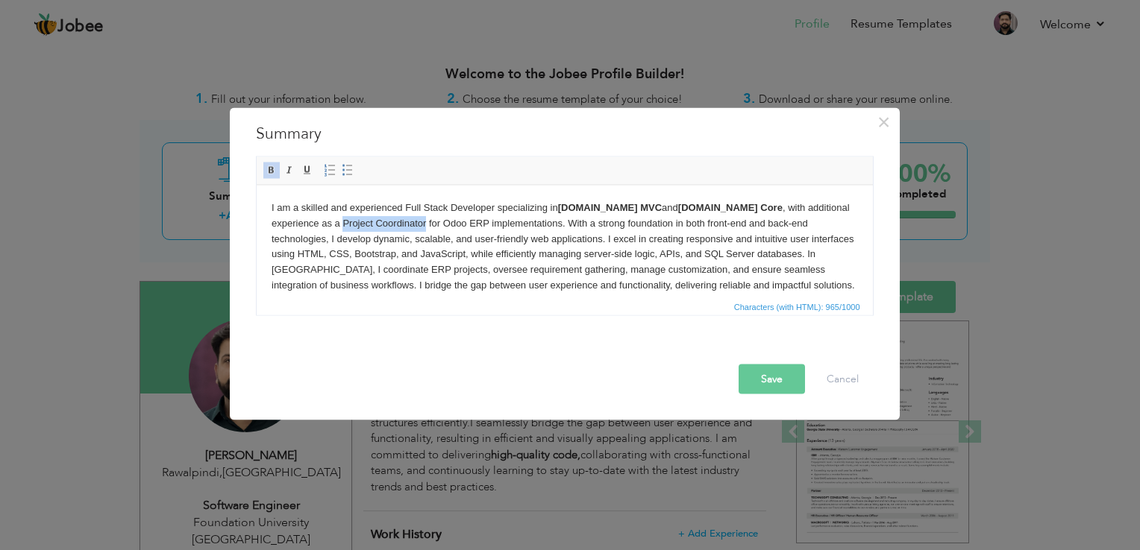
click at [361, 223] on body "I am a skilled and experienced Full Stack Developer specializing in ASP.NET MVC…" at bounding box center [564, 262] width 586 height 124
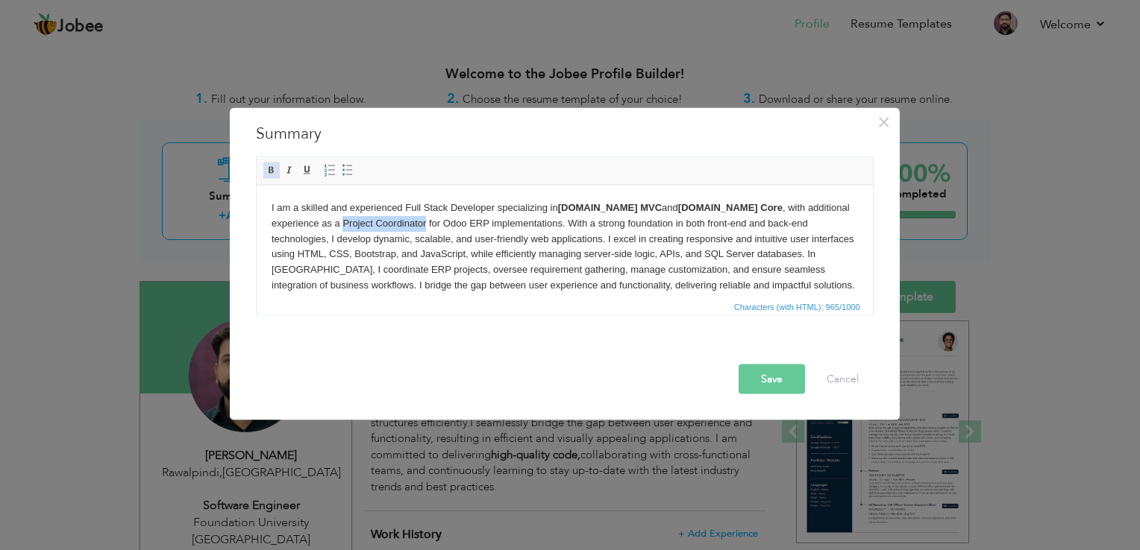
click at [272, 165] on span at bounding box center [272, 171] width 12 height 12
drag, startPoint x: 389, startPoint y: 222, endPoint x: 409, endPoint y: 221, distance: 20.9
click at [409, 221] on body "I am a skilled and experienced Full Stack Developer specializing in ASP.NET MVC…" at bounding box center [564, 262] width 586 height 124
click at [269, 174] on span at bounding box center [272, 171] width 12 height 12
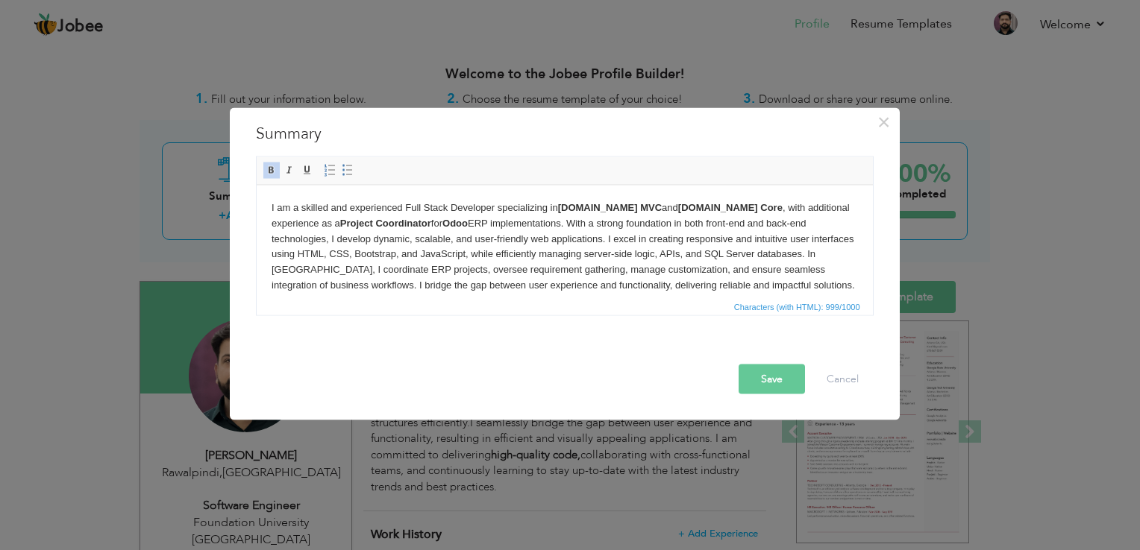
click at [825, 238] on body "I am a skilled and experienced Full Stack Developer specializing in ASP.NET MVC…" at bounding box center [564, 262] width 586 height 124
drag, startPoint x: 815, startPoint y: 236, endPoint x: 405, endPoint y: 246, distance: 409.6
click at [405, 252] on body "I am a skilled and experienced Full Stack Developer specializing in ASP.NET MVC…" at bounding box center [564, 262] width 586 height 124
click at [266, 172] on span at bounding box center [272, 171] width 12 height 12
drag, startPoint x: 814, startPoint y: 240, endPoint x: 407, endPoint y: 251, distance: 406.6
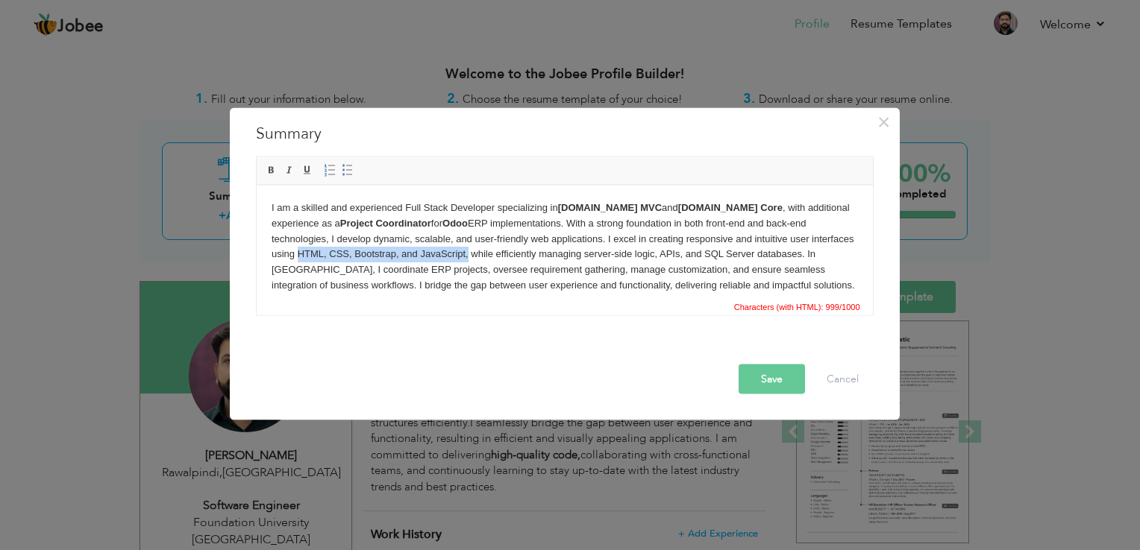
click at [407, 251] on body "I am a skilled and experienced Full Stack Developer specializing in ASP.NET MVC…" at bounding box center [564, 262] width 586 height 124
click at [263, 171] on link "Bold" at bounding box center [271, 171] width 16 height 16
click at [824, 240] on body "I am a skilled and experienced Full Stack Developer specializing in ASP.NET MVC…" at bounding box center [564, 262] width 586 height 124
click at [823, 239] on body "I am a skilled and experienced Full Stack Developer specializing in ASP.NET MVC…" at bounding box center [564, 262] width 586 height 124
click at [268, 172] on span at bounding box center [272, 171] width 12 height 12
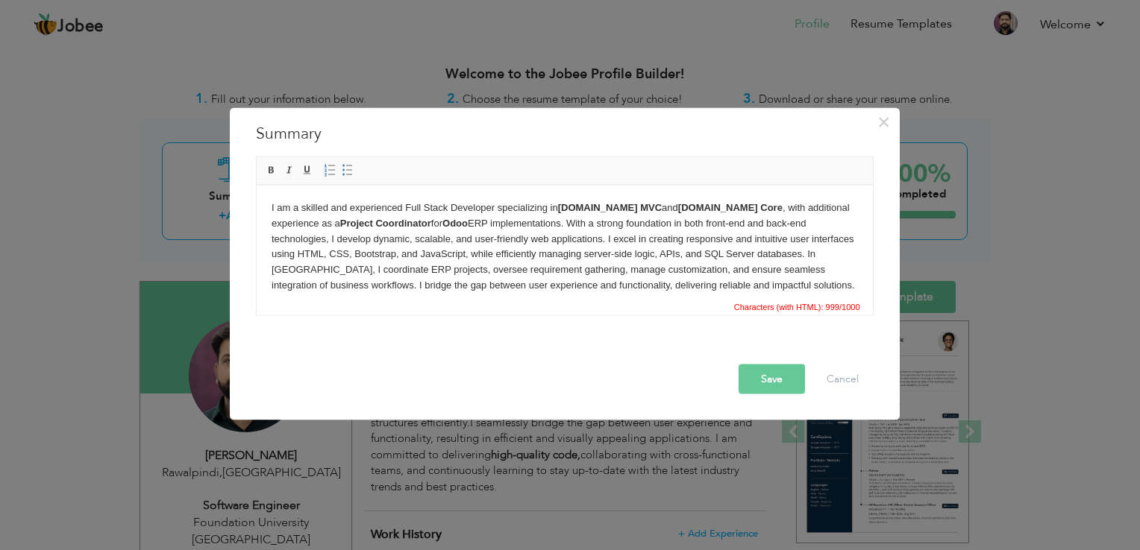
click at [770, 380] on button "Save" at bounding box center [771, 380] width 66 height 30
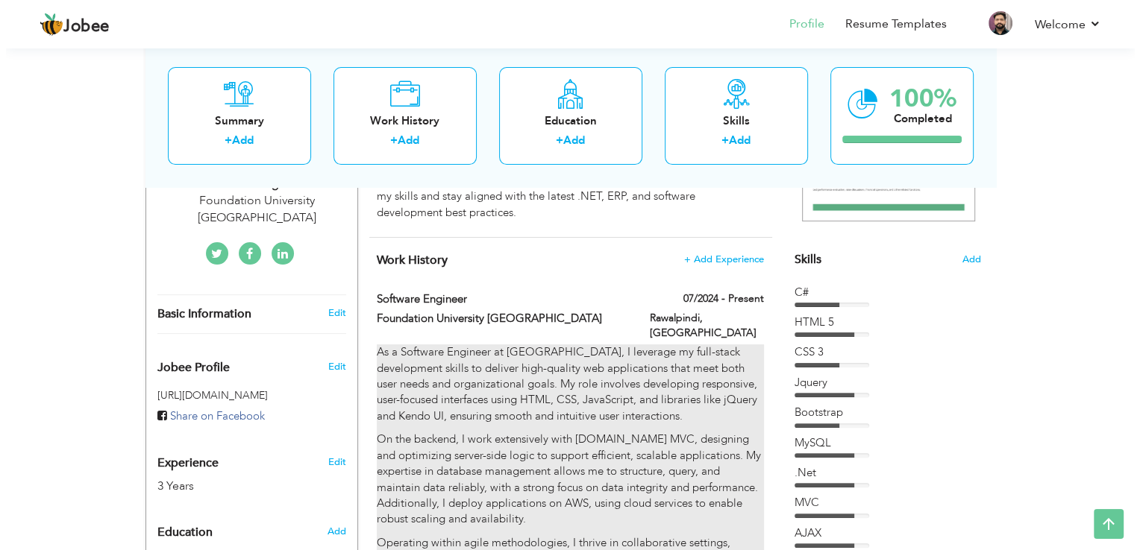
scroll to position [298, 0]
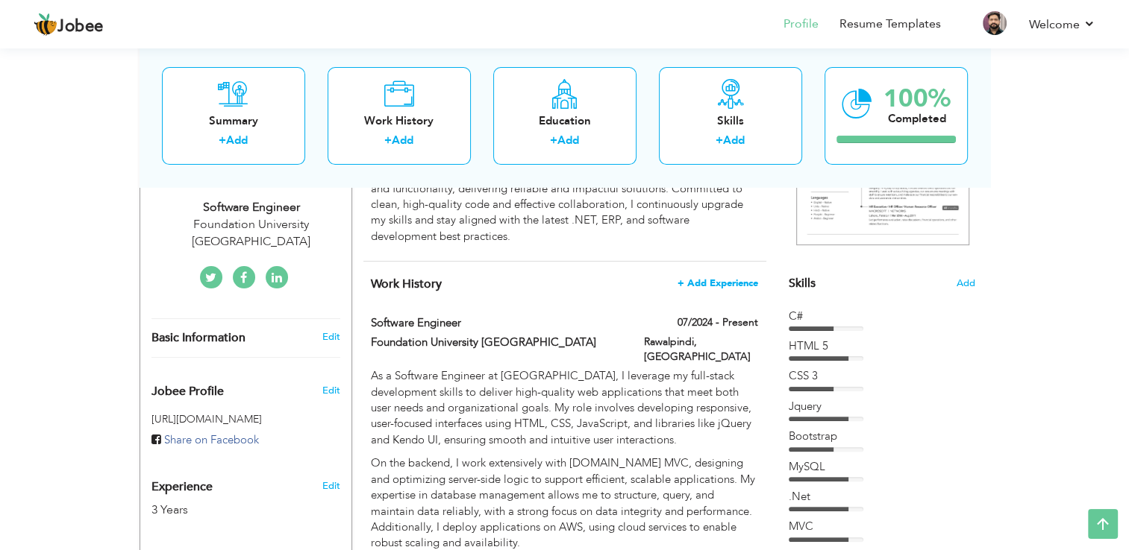
click at [721, 278] on span "+ Add Experience" at bounding box center [717, 283] width 81 height 10
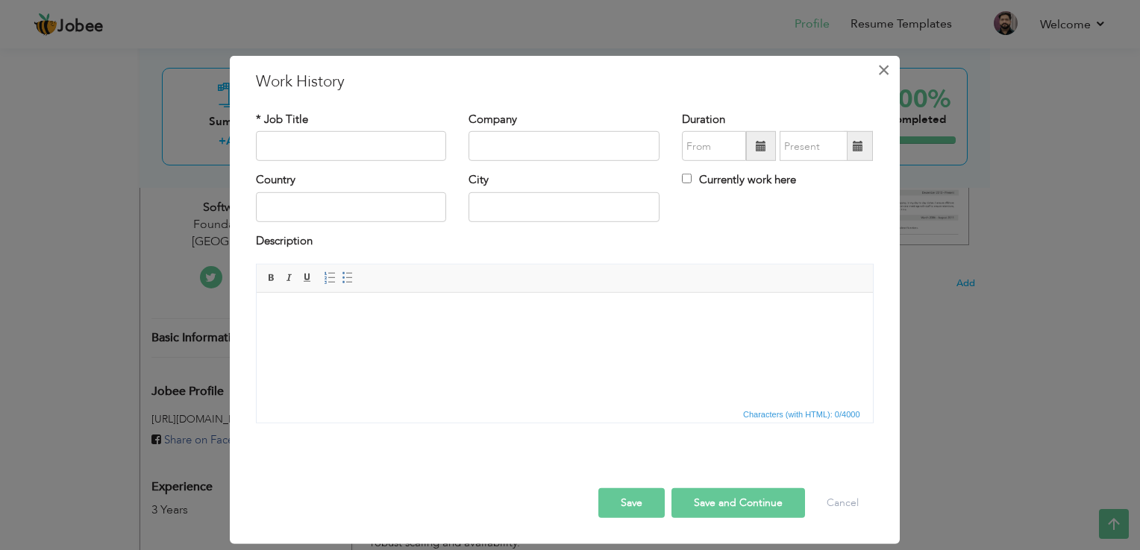
click at [888, 70] on span "×" at bounding box center [883, 70] width 13 height 27
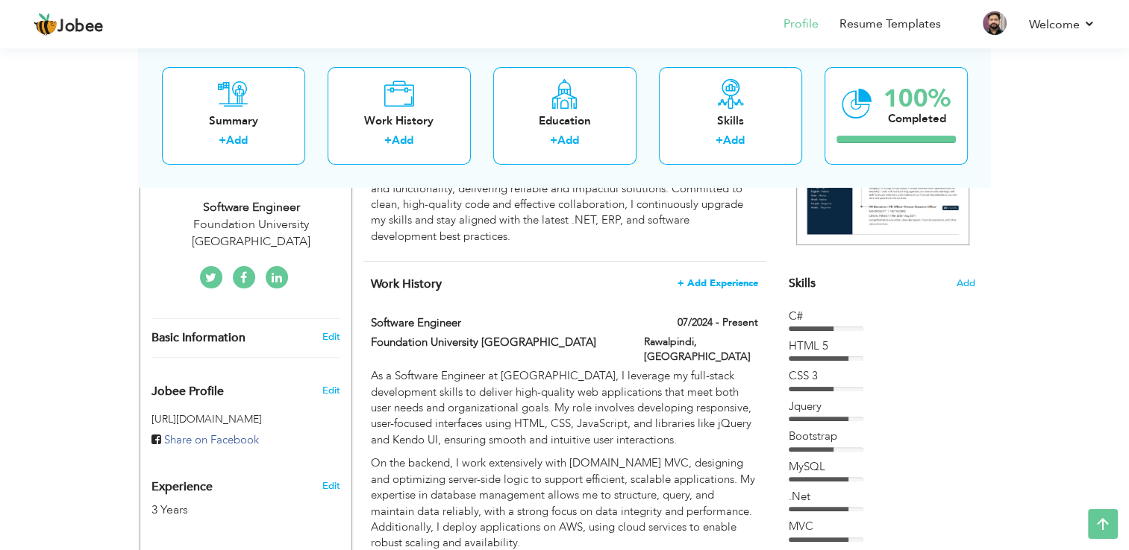
click at [745, 278] on span "+ Add Experience" at bounding box center [717, 283] width 81 height 10
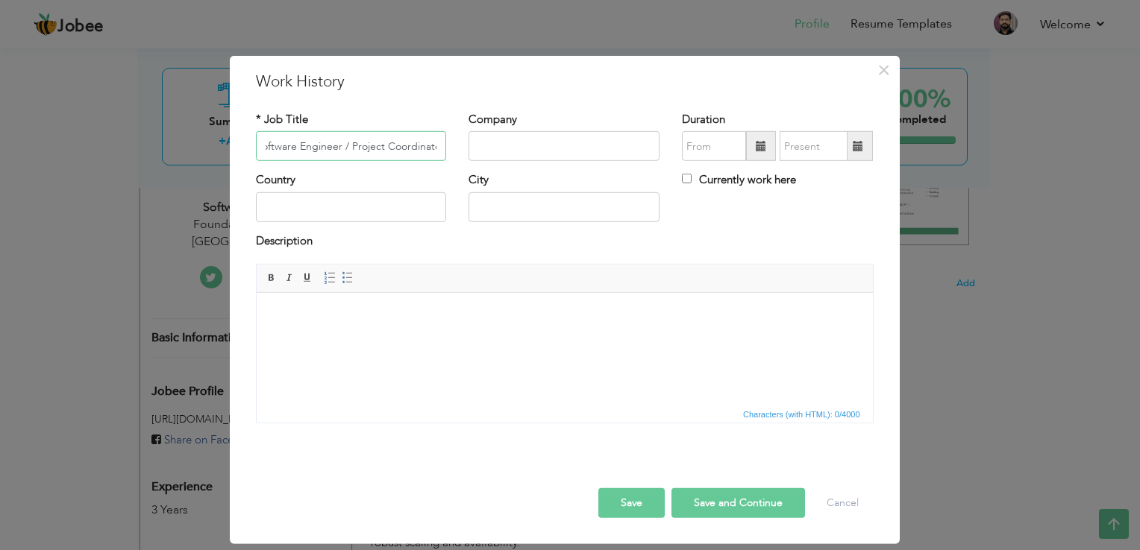
scroll to position [0, 13]
type input "Software Engineer / Project Coordinator"
click at [415, 157] on input "Software Engineer / Project Coordinator" at bounding box center [351, 146] width 191 height 30
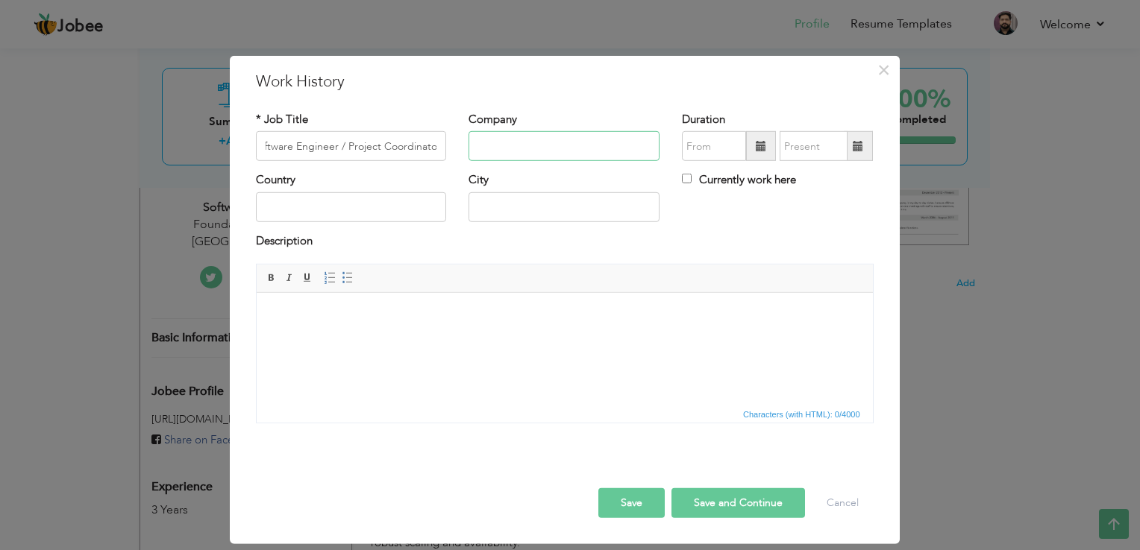
click at [527, 142] on input "text" at bounding box center [563, 146] width 191 height 30
type input "Foundation University [GEOGRAPHIC_DATA]"
click at [761, 235] on div "Description" at bounding box center [565, 242] width 618 height 19
click at [753, 145] on span at bounding box center [761, 146] width 30 height 30
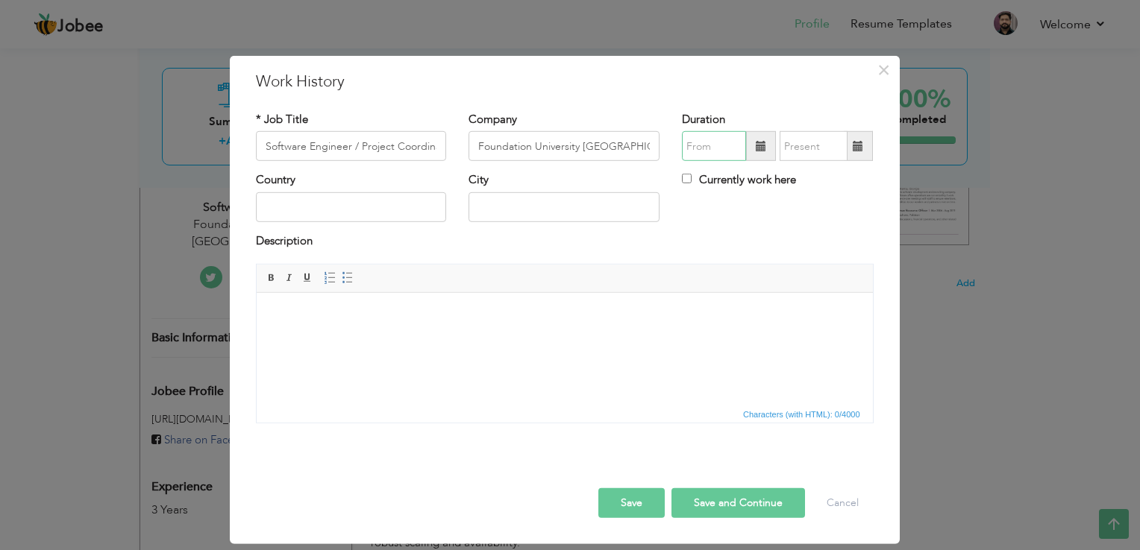
type input "09/2025"
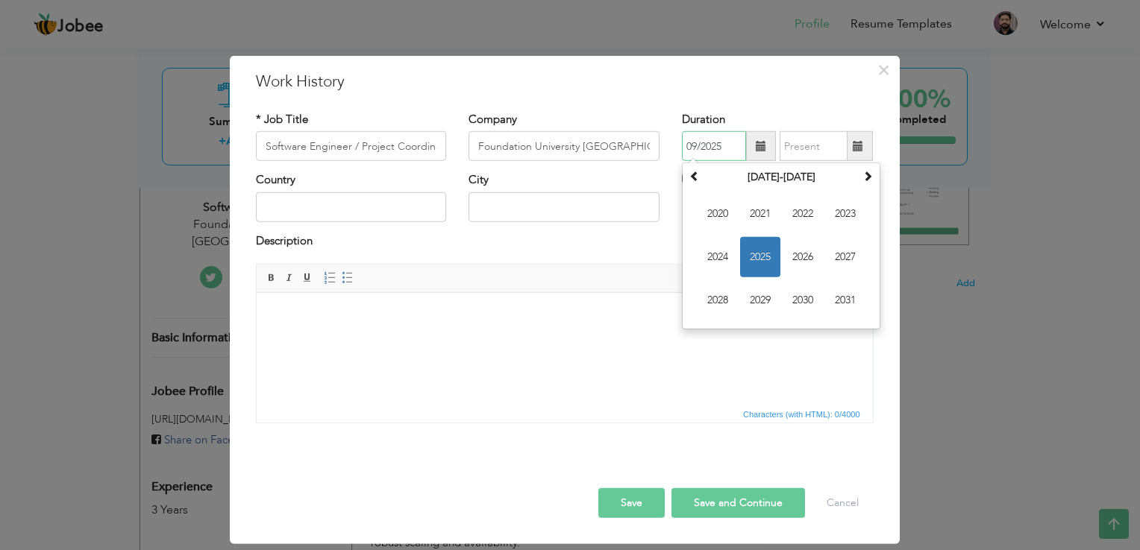
click at [763, 248] on span "2025" at bounding box center [760, 257] width 40 height 40
click at [724, 294] on span "Sep" at bounding box center [717, 300] width 40 height 40
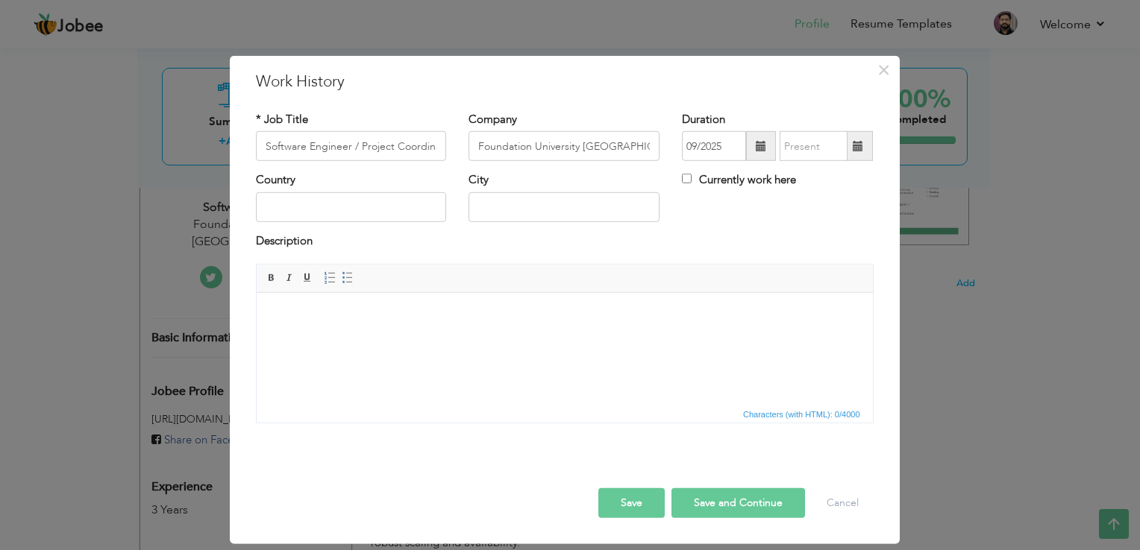
click at [707, 208] on div "Country City Currently work here" at bounding box center [565, 202] width 640 height 60
click at [689, 179] on input "Currently work here" at bounding box center [687, 179] width 10 height 10
checkbox input "true"
click at [331, 205] on input "text" at bounding box center [351, 207] width 191 height 30
type input "[GEOGRAPHIC_DATA]"
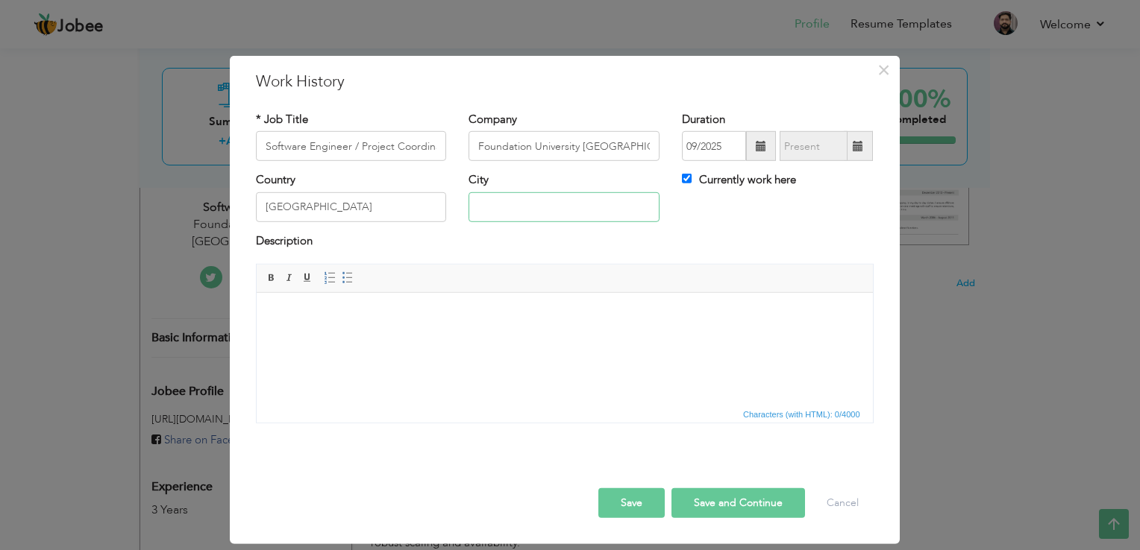
type input "Rawalpindi"
click at [499, 249] on div "Description" at bounding box center [565, 242] width 618 height 19
drag, startPoint x: 265, startPoint y: 145, endPoint x: 489, endPoint y: 145, distance: 223.8
click at [489, 145] on div "* Job Title Software Engineer / Project Coordinator Company Foundation Universi…" at bounding box center [565, 142] width 640 height 60
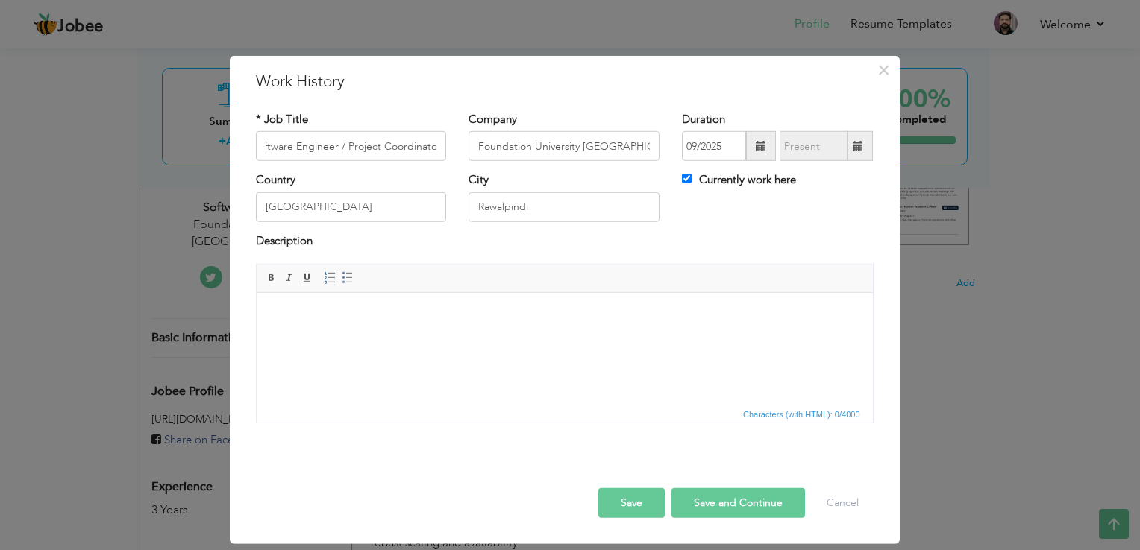
scroll to position [0, 0]
click at [416, 327] on html at bounding box center [564, 315] width 616 height 45
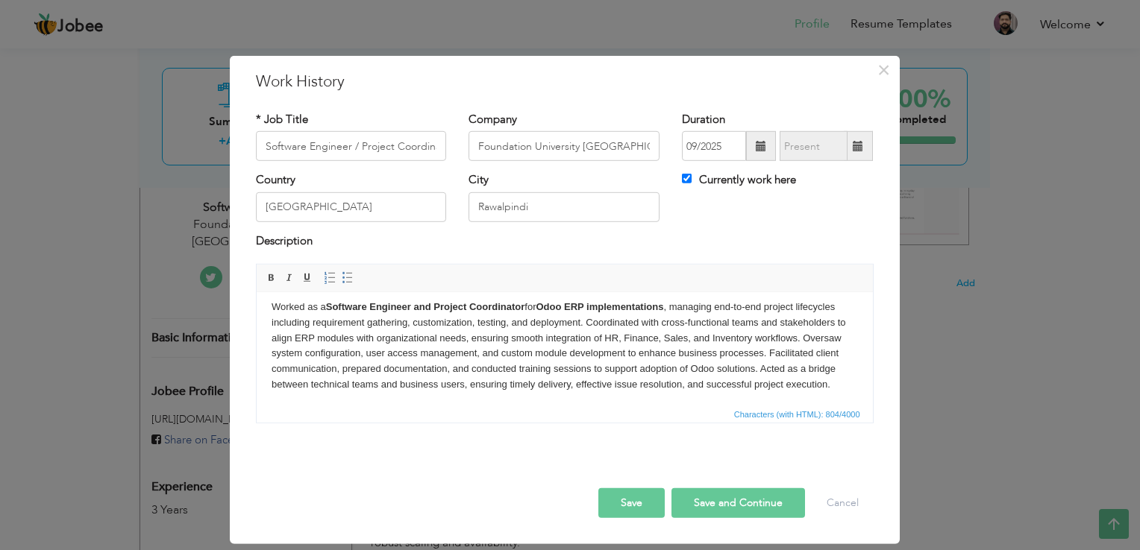
scroll to position [10, 0]
click at [722, 500] on button "Save and Continue" at bounding box center [738, 504] width 134 height 30
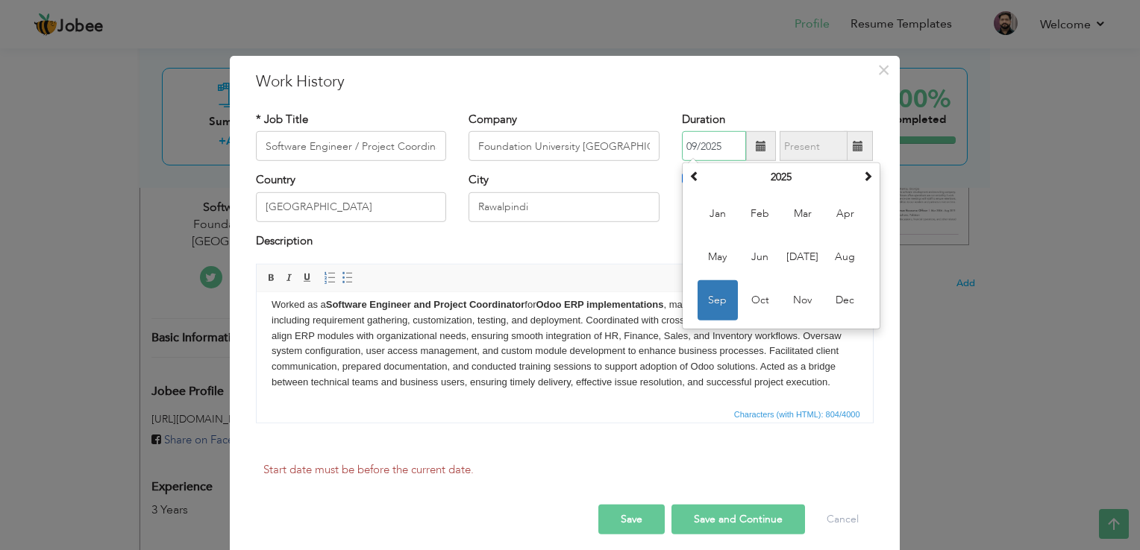
click at [718, 307] on span "Sep" at bounding box center [717, 300] width 40 height 40
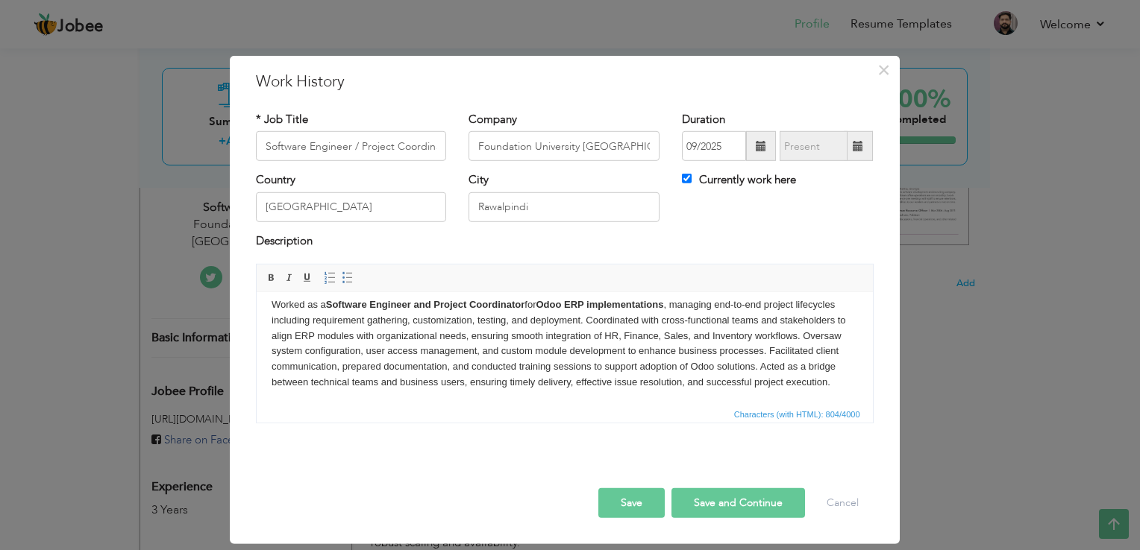
click at [643, 497] on button "Save" at bounding box center [631, 504] width 66 height 30
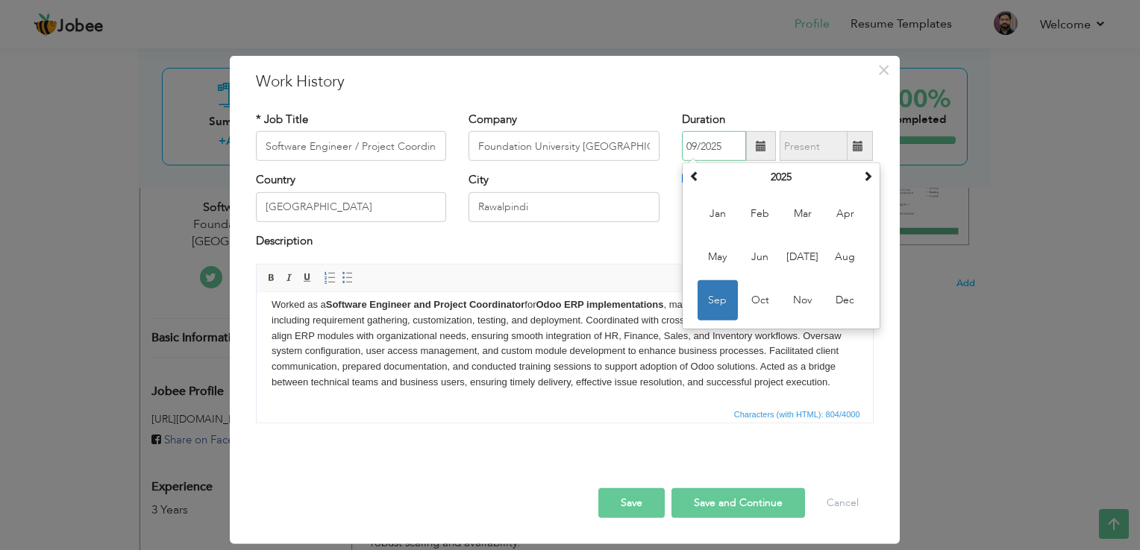
click at [715, 302] on span "Sep" at bounding box center [717, 300] width 40 height 40
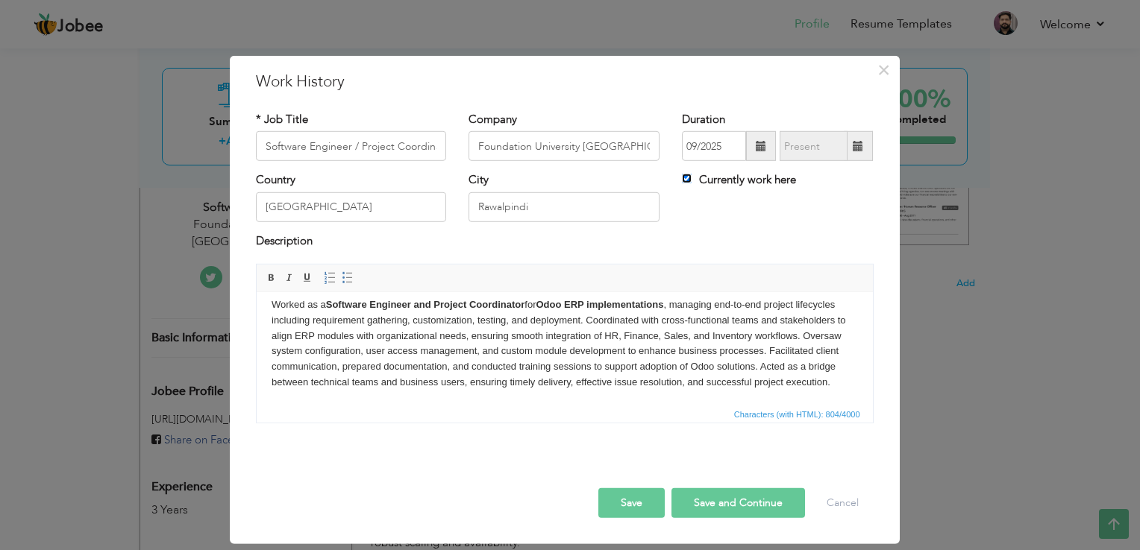
click at [683, 175] on input "Currently work here" at bounding box center [687, 179] width 10 height 10
click at [630, 497] on button "Save" at bounding box center [631, 504] width 66 height 30
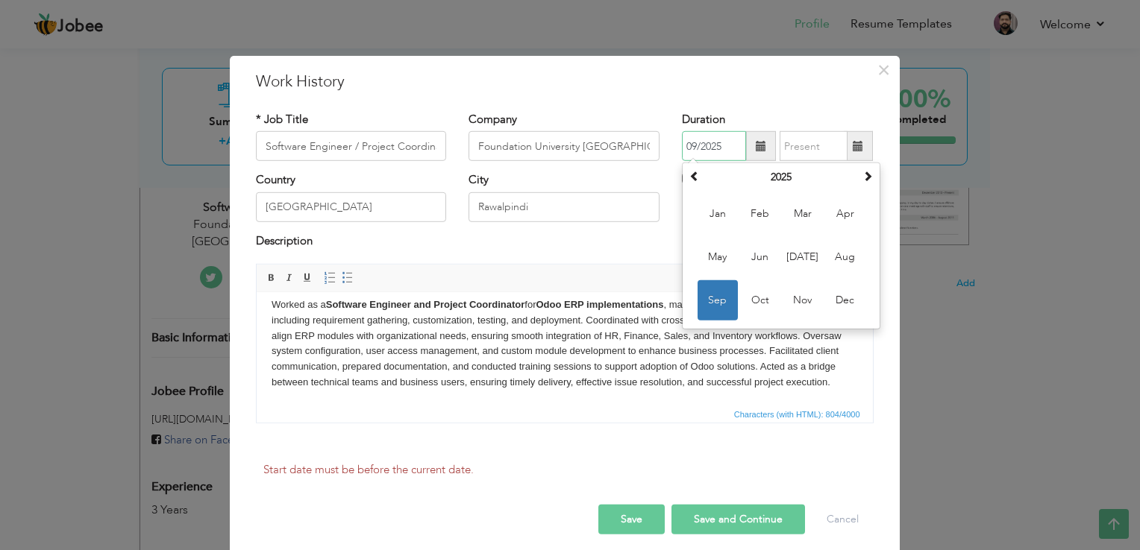
click at [717, 299] on span "Sep" at bounding box center [717, 300] width 40 height 40
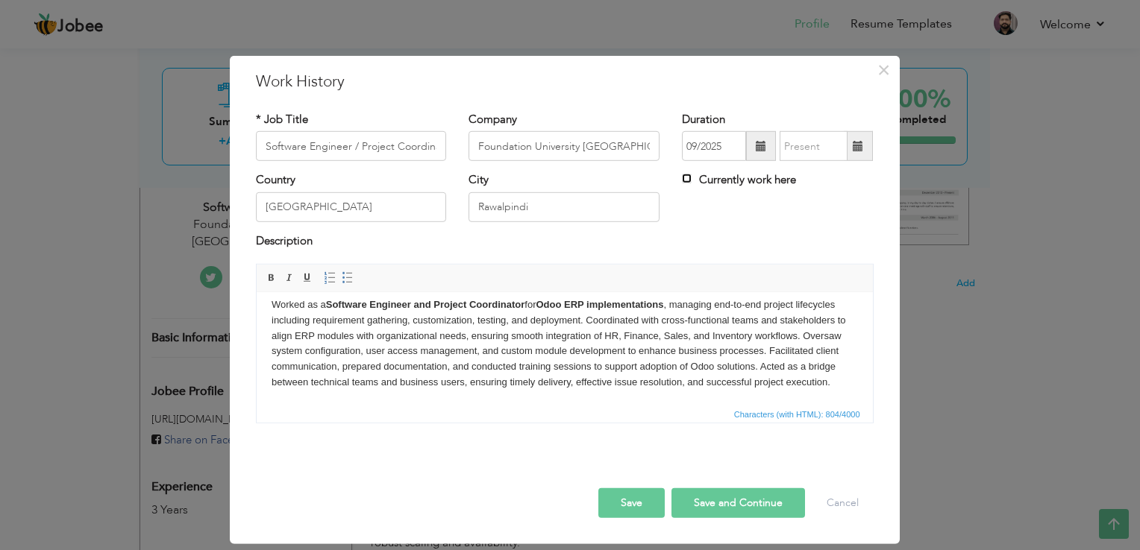
click at [686, 182] on input "Currently work here" at bounding box center [687, 179] width 10 height 10
click at [617, 505] on button "Save" at bounding box center [631, 504] width 66 height 30
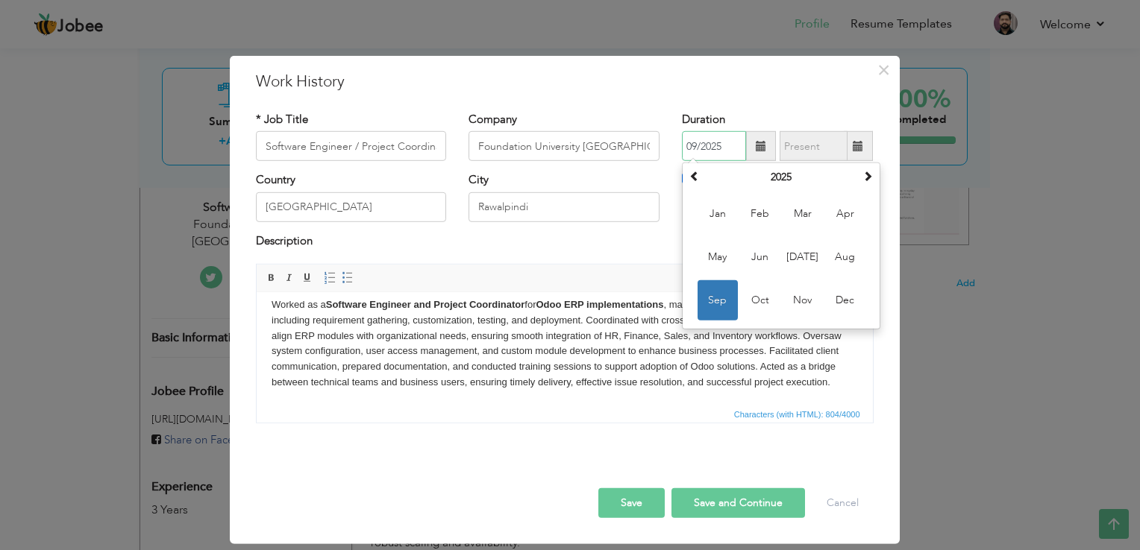
drag, startPoint x: 712, startPoint y: 289, endPoint x: 692, endPoint y: 267, distance: 29.1
click at [712, 289] on span "Sep" at bounding box center [717, 300] width 40 height 40
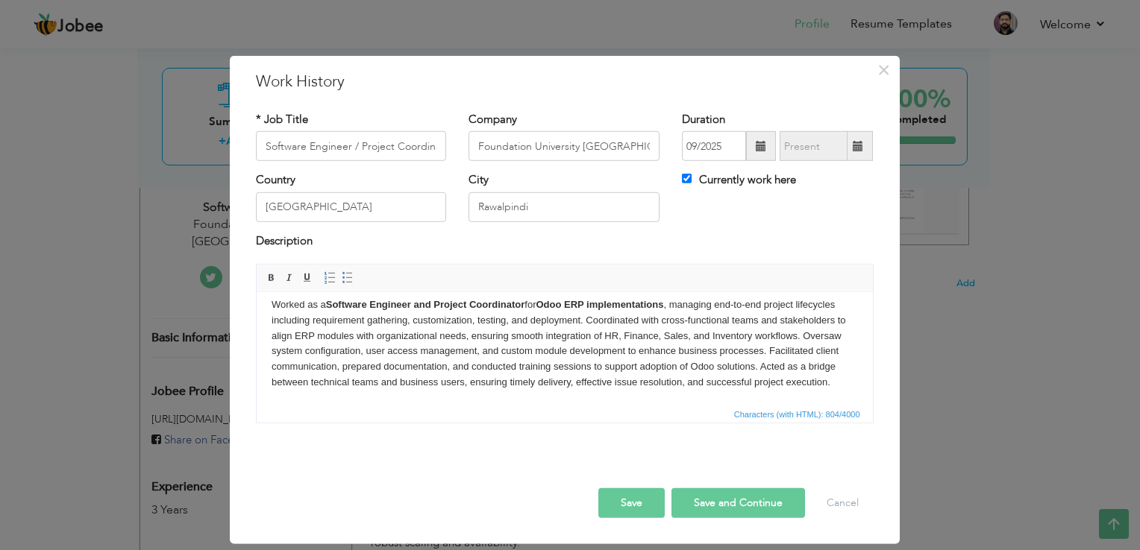
click at [757, 142] on span at bounding box center [761, 146] width 10 height 10
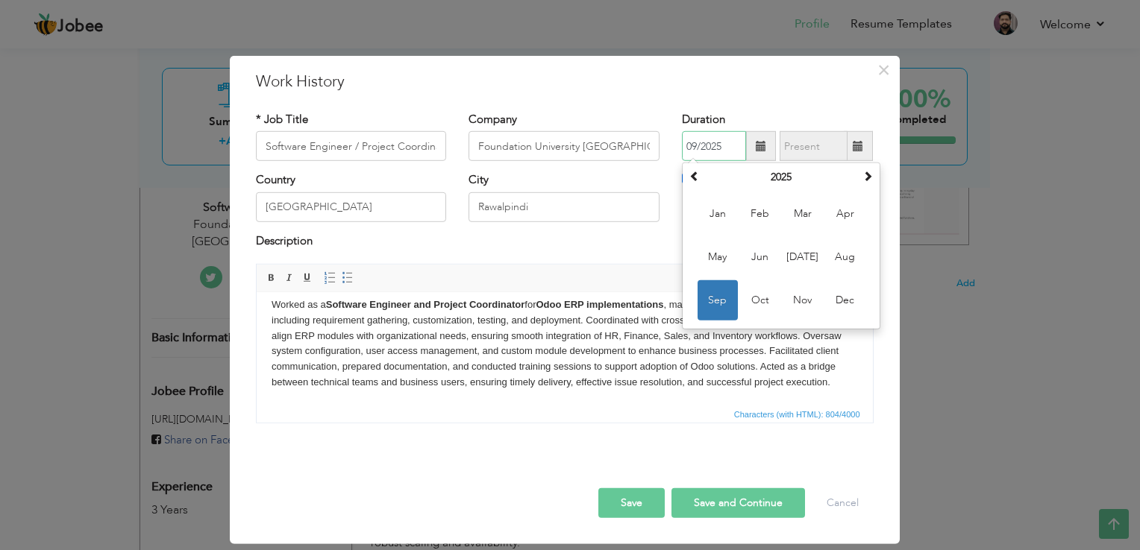
click at [730, 292] on span "Sep" at bounding box center [717, 300] width 40 height 40
click at [709, 147] on input "09/2025" at bounding box center [714, 146] width 64 height 30
click at [713, 300] on span "Sep" at bounding box center [717, 300] width 40 height 40
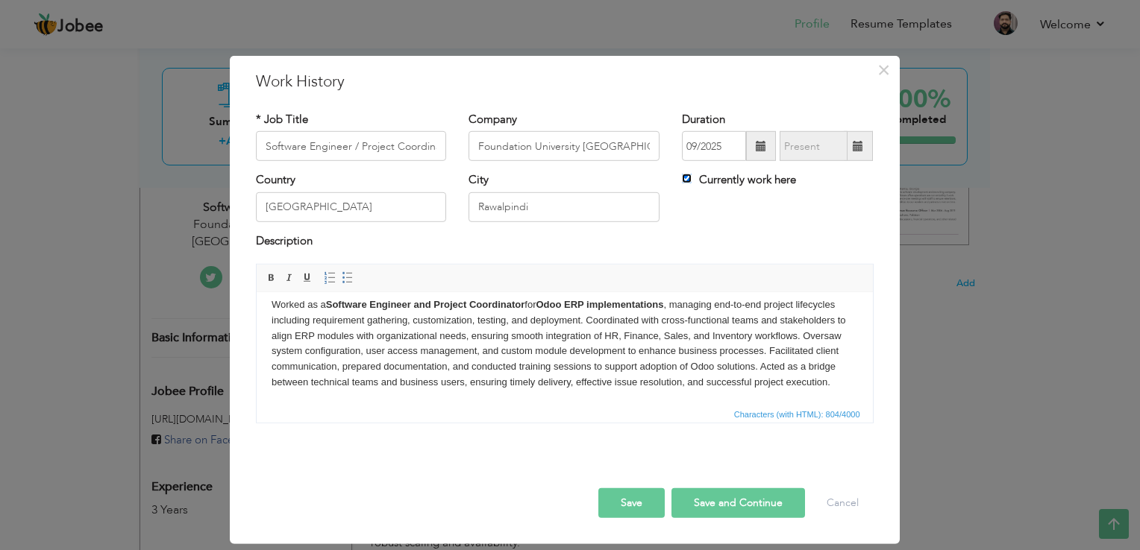
click at [687, 178] on input "Currently work here" at bounding box center [687, 179] width 10 height 10
checkbox input "false"
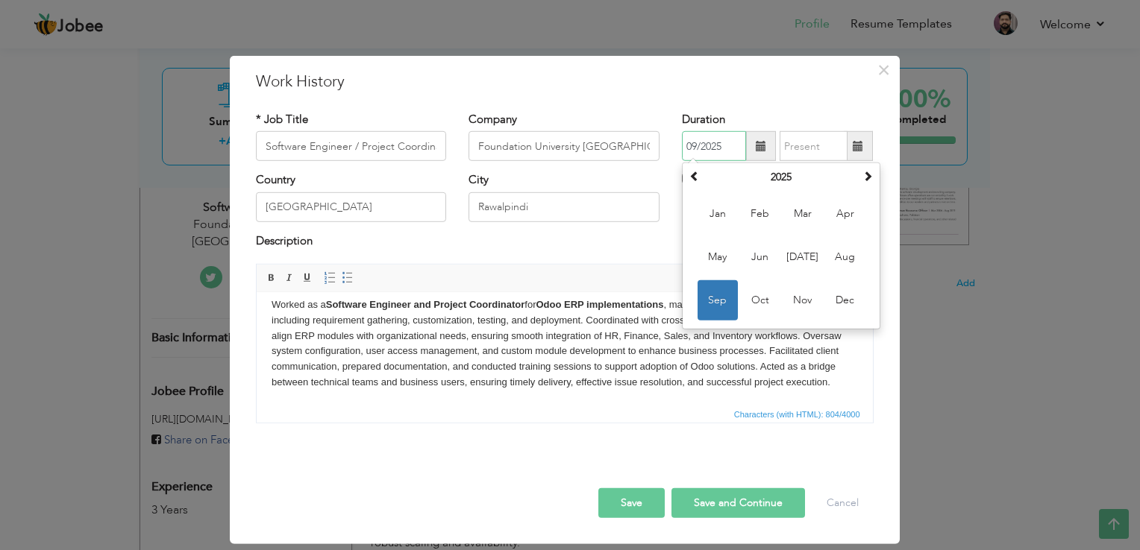
click at [746, 154] on input "09/2025" at bounding box center [714, 146] width 64 height 30
click at [844, 257] on span "Aug" at bounding box center [845, 257] width 40 height 40
type input "08/2025"
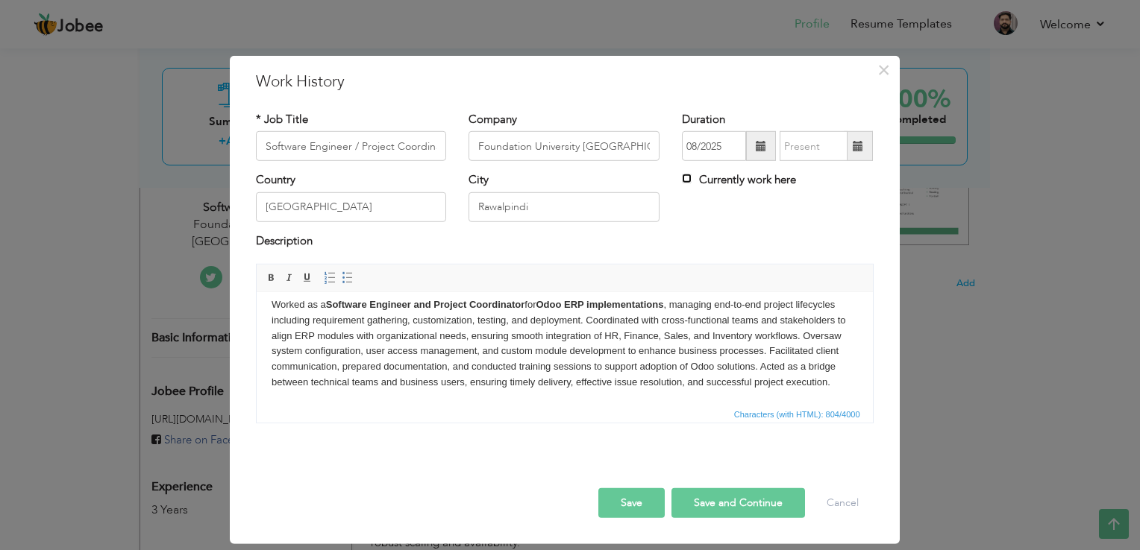
click at [685, 177] on input "Currently work here" at bounding box center [687, 179] width 10 height 10
checkbox input "true"
click at [633, 503] on button "Save" at bounding box center [631, 504] width 66 height 30
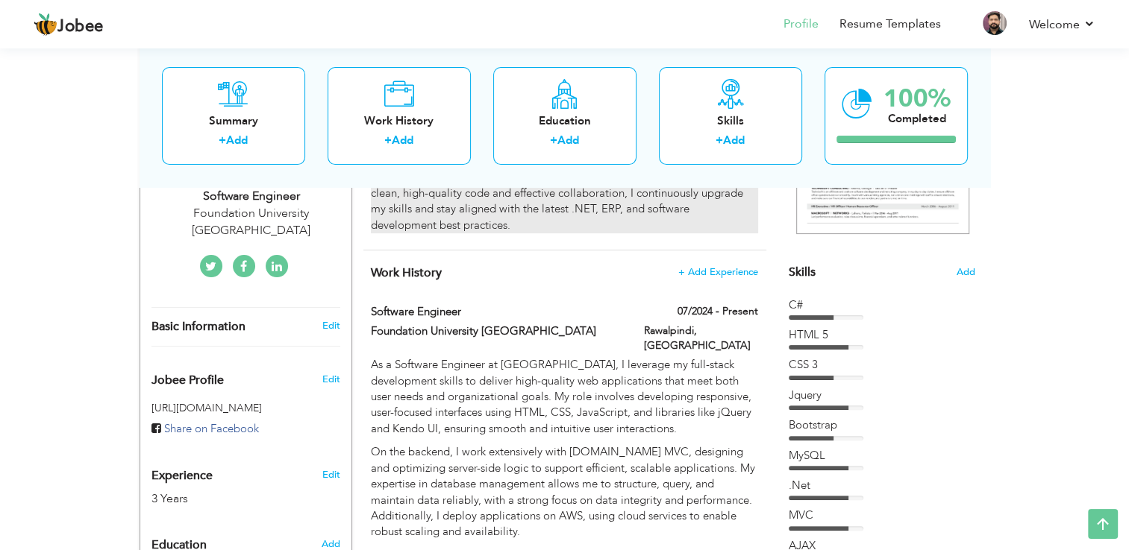
scroll to position [224, 0]
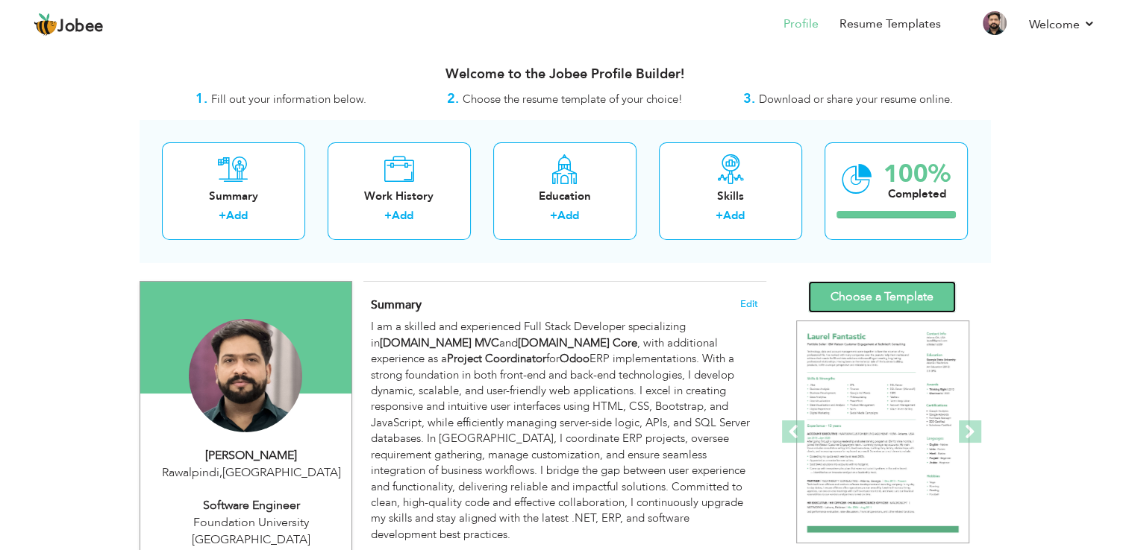
click at [849, 295] on link "Choose a Template" at bounding box center [882, 297] width 148 height 32
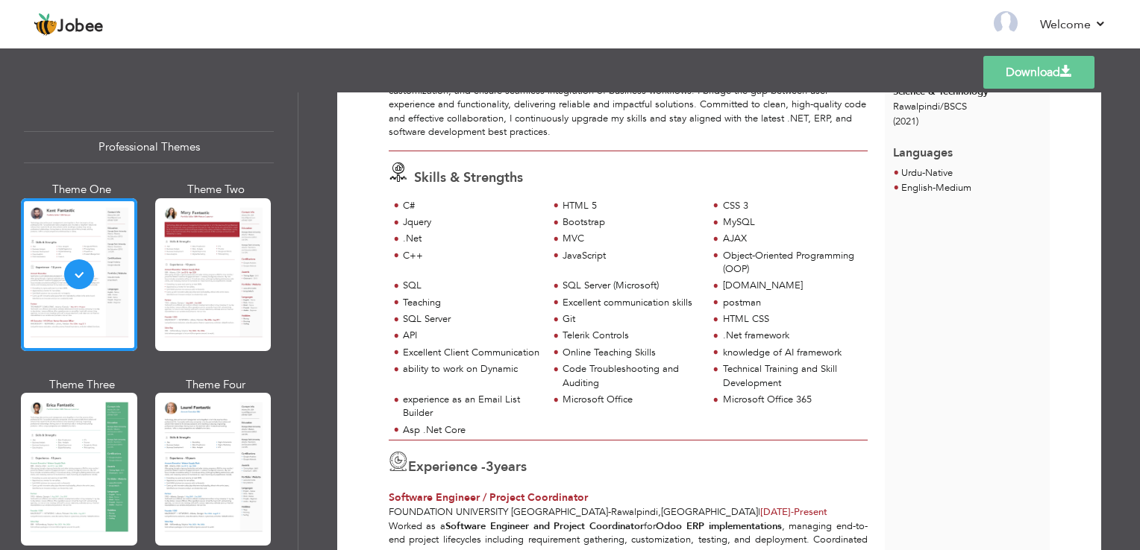
scroll to position [224, 0]
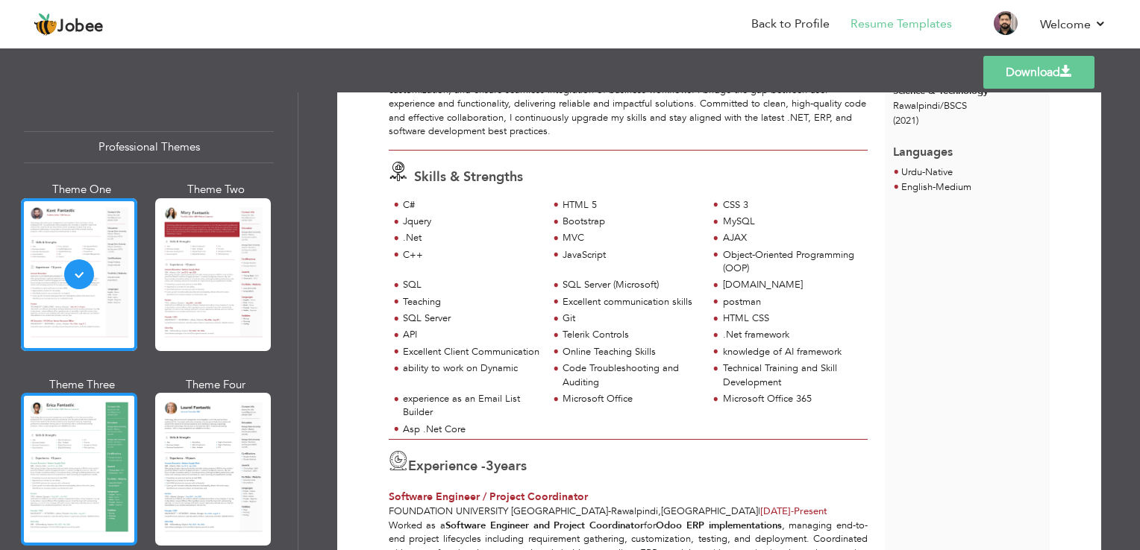
click at [107, 412] on div at bounding box center [79, 469] width 116 height 153
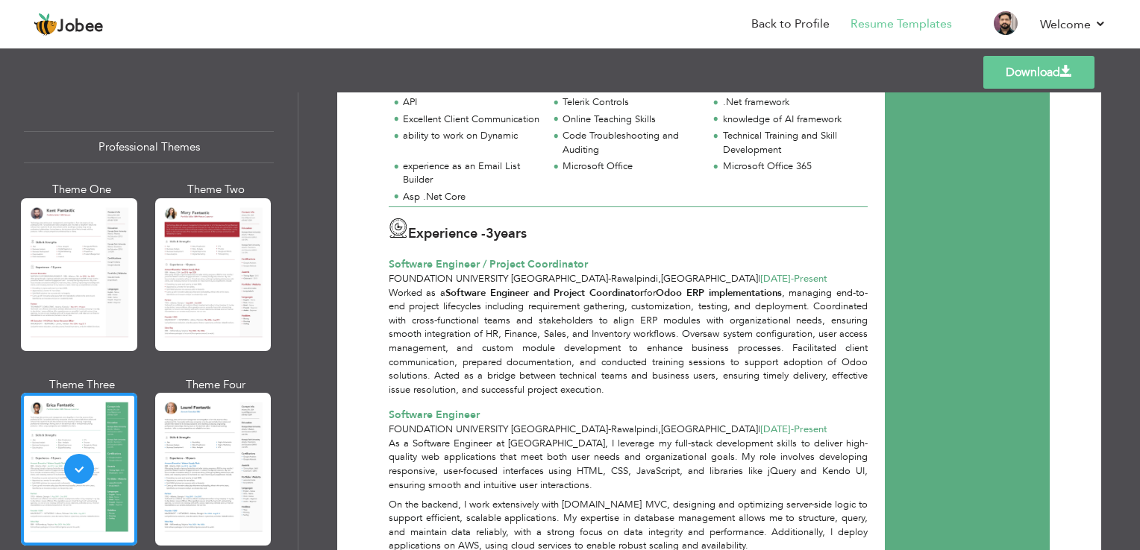
scroll to position [448, 0]
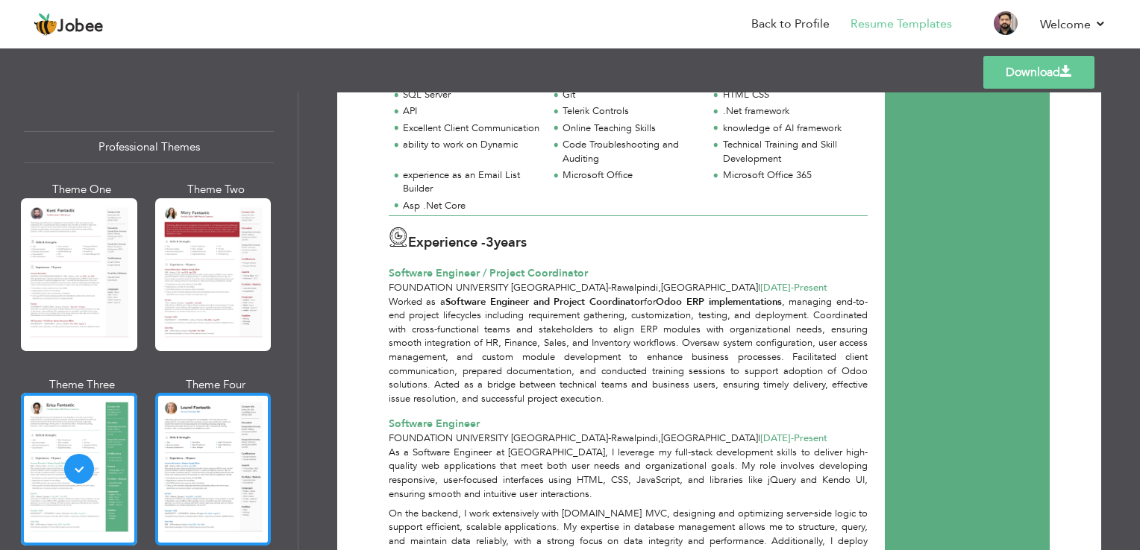
click at [221, 449] on div at bounding box center [213, 469] width 116 height 153
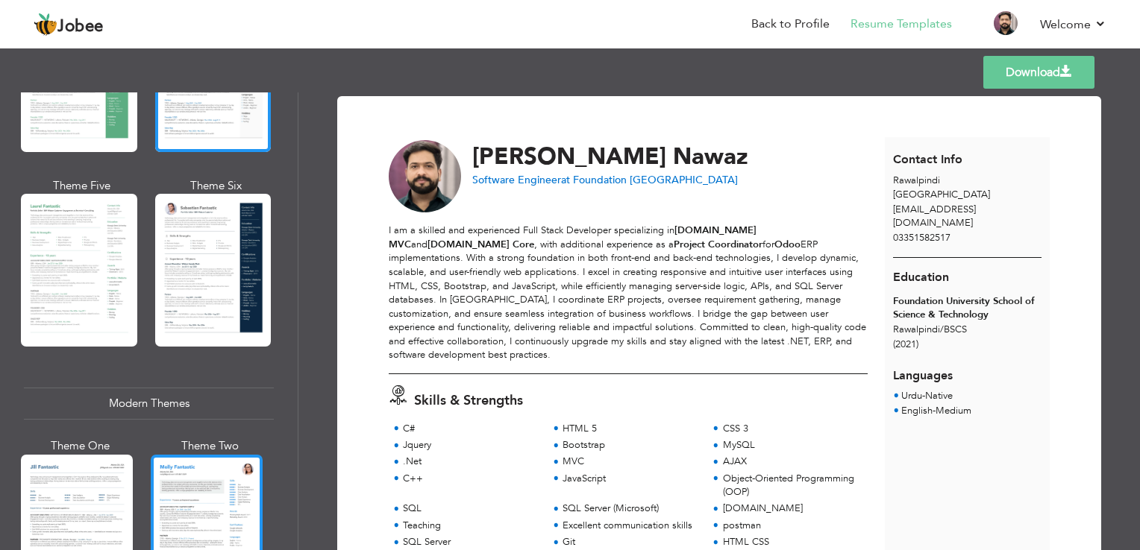
scroll to position [298, 0]
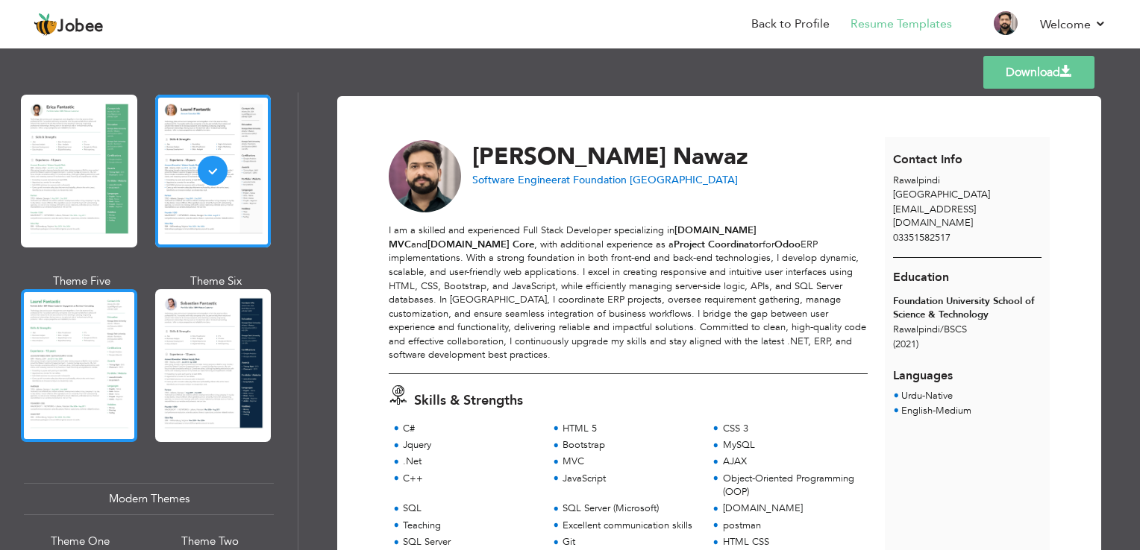
click at [63, 372] on div at bounding box center [79, 365] width 116 height 153
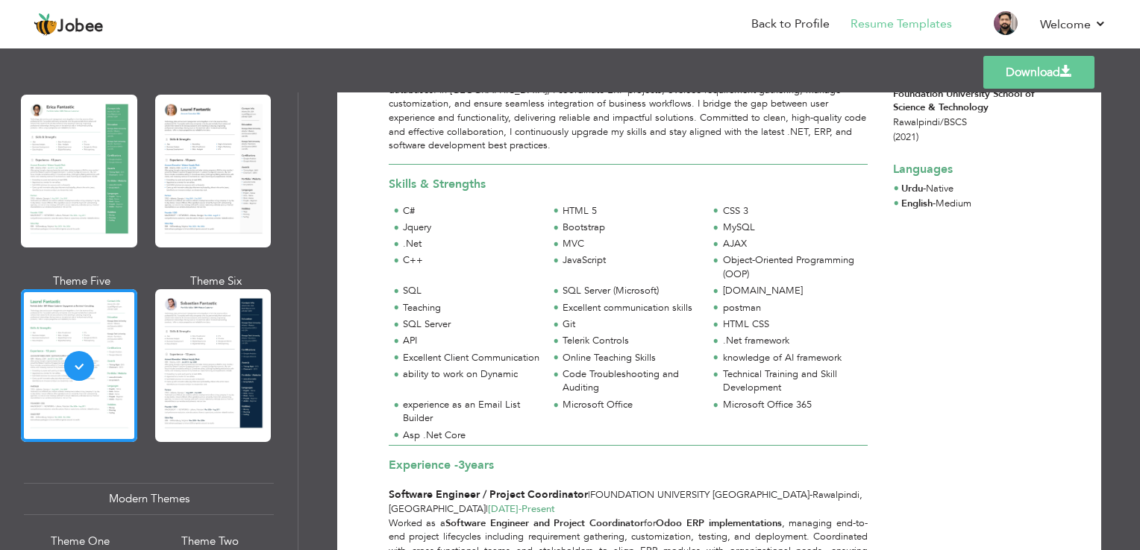
scroll to position [373, 0]
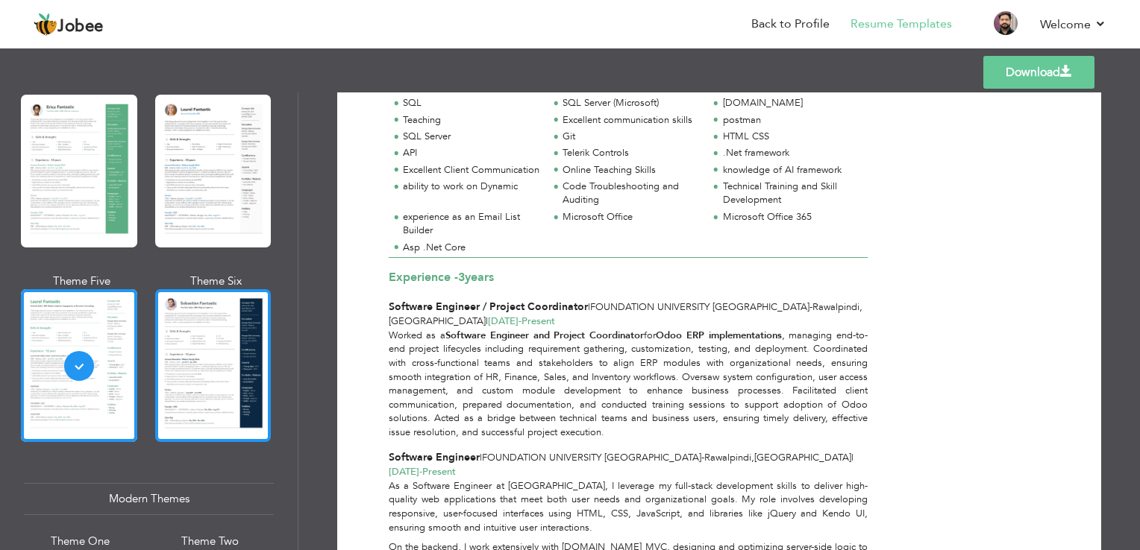
click at [155, 336] on div at bounding box center [213, 365] width 116 height 153
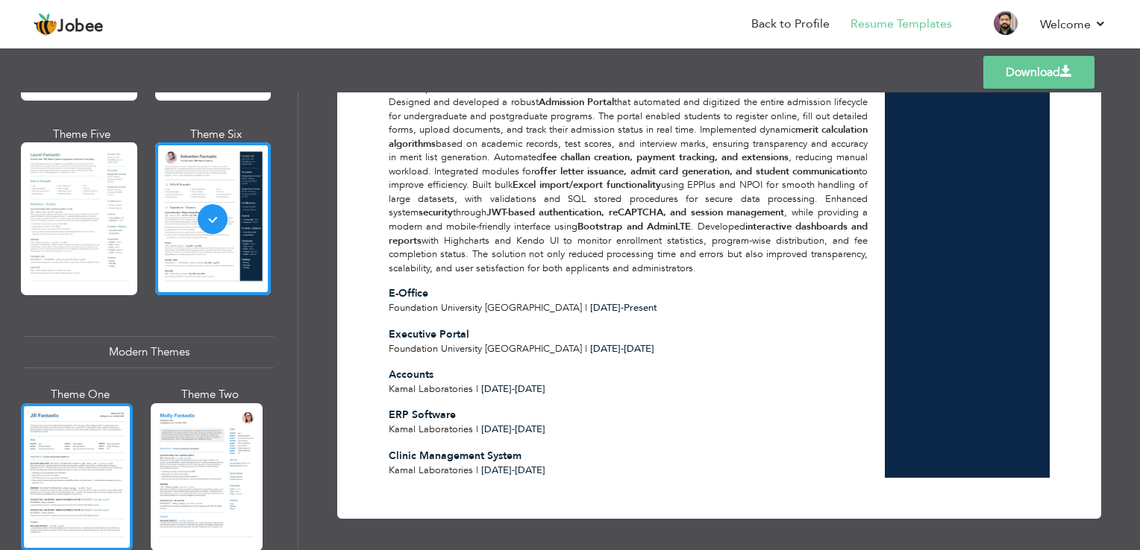
scroll to position [448, 0]
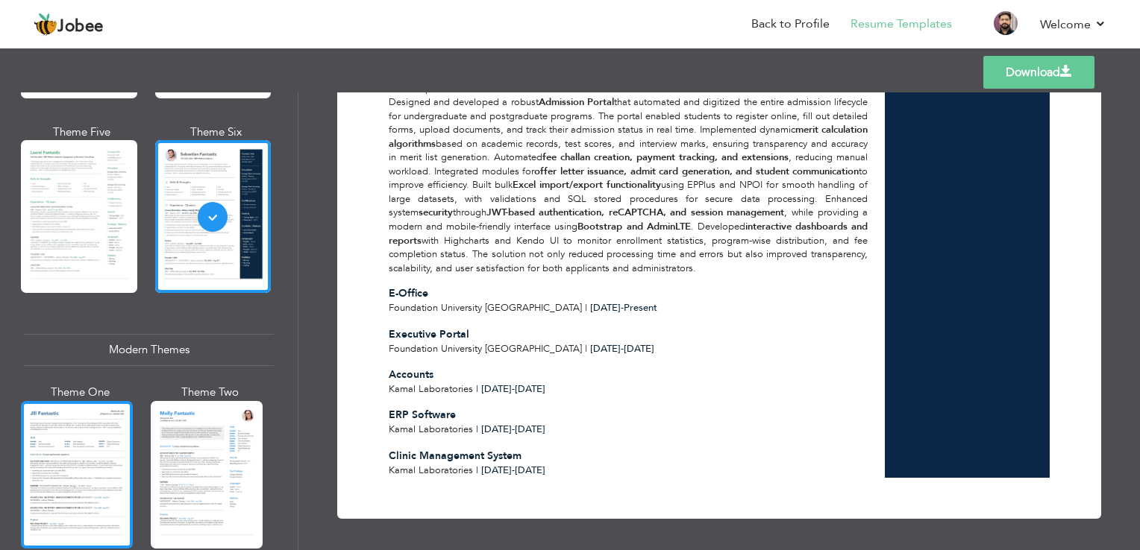
click at [95, 415] on div at bounding box center [77, 475] width 112 height 148
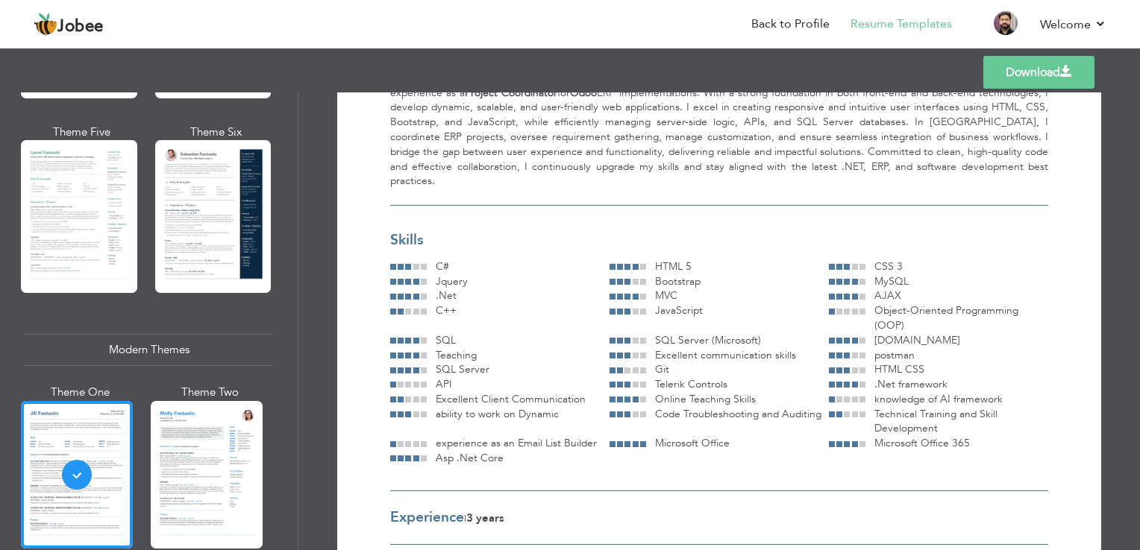
scroll to position [373, 0]
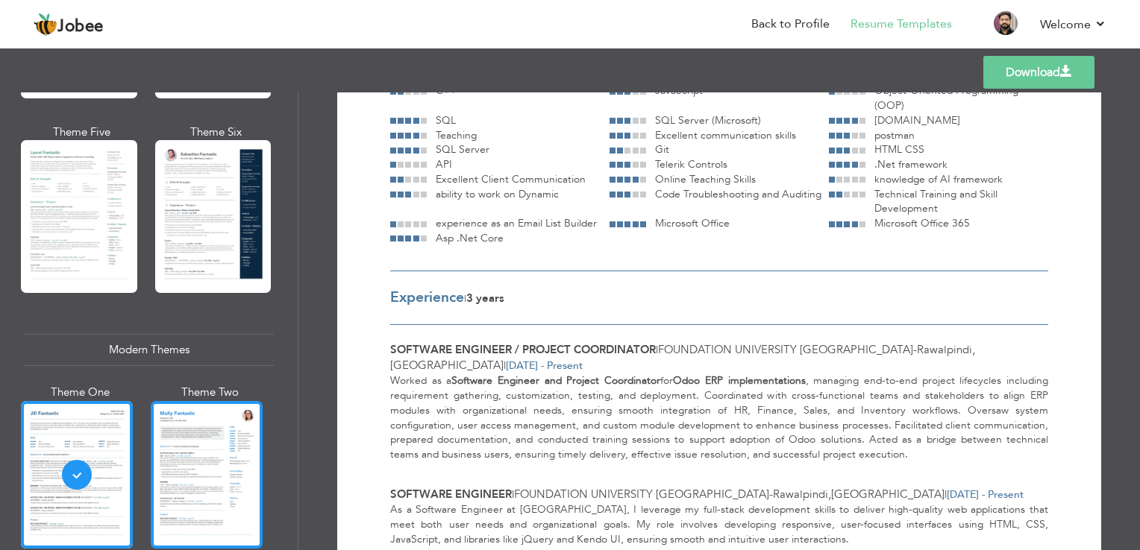
click at [184, 451] on div at bounding box center [207, 475] width 112 height 148
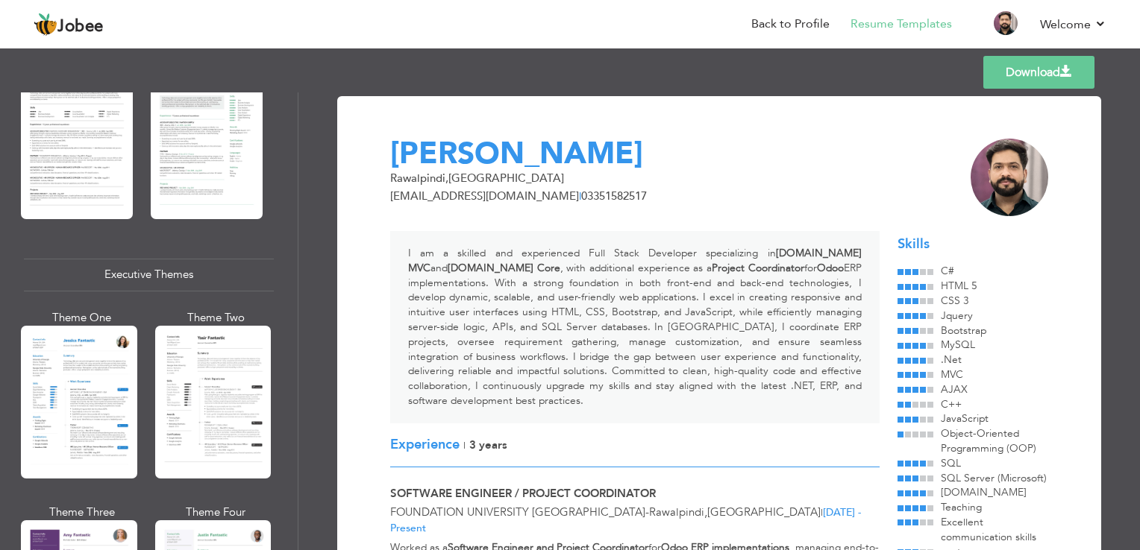
scroll to position [1044, 0]
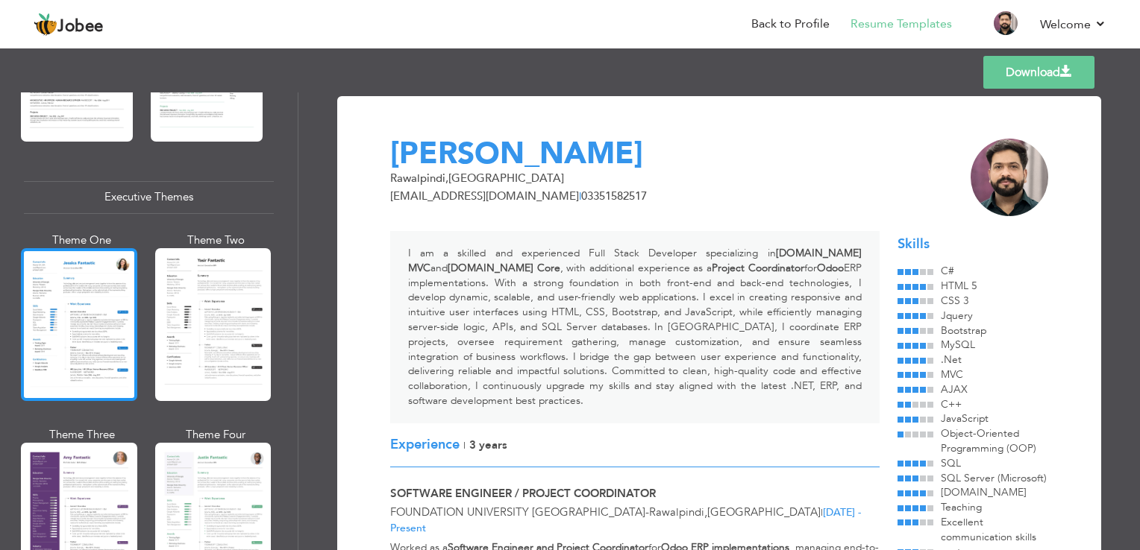
click at [90, 332] on div at bounding box center [79, 324] width 116 height 153
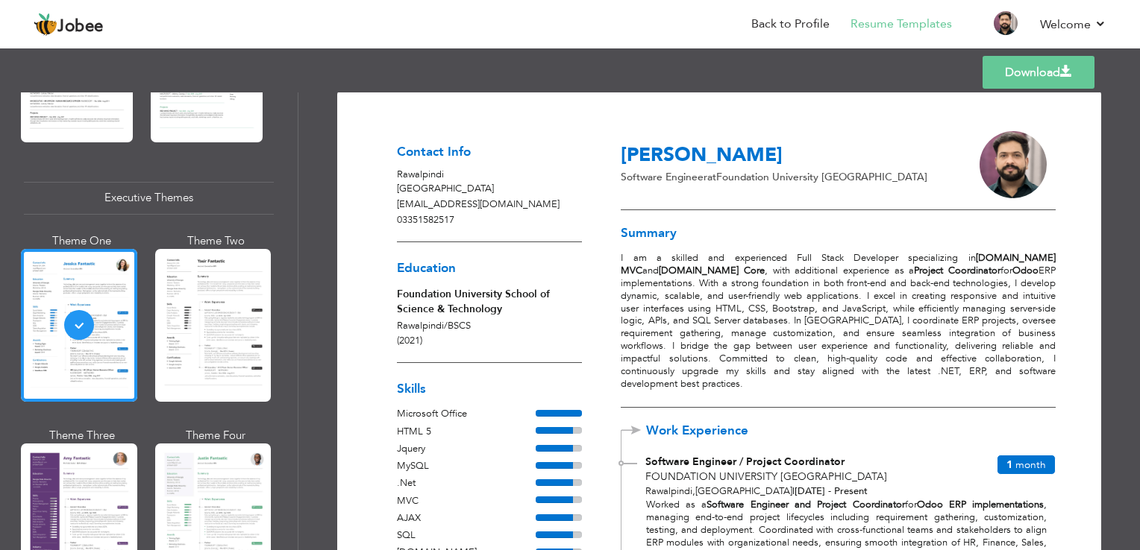
scroll to position [0, 0]
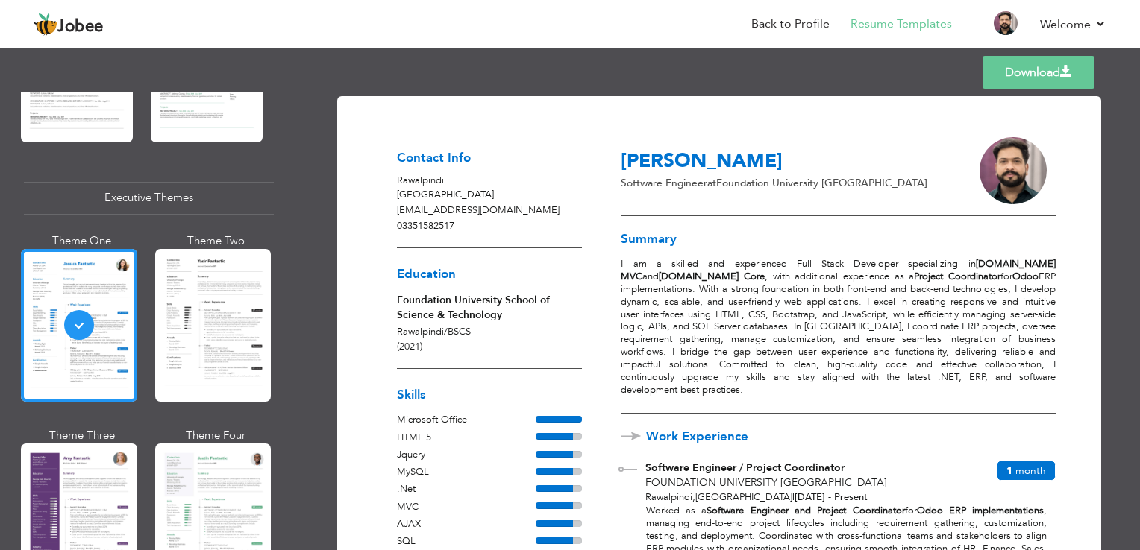
click at [1000, 69] on link "Download" at bounding box center [1038, 72] width 112 height 33
